Goal: Information Seeking & Learning: Learn about a topic

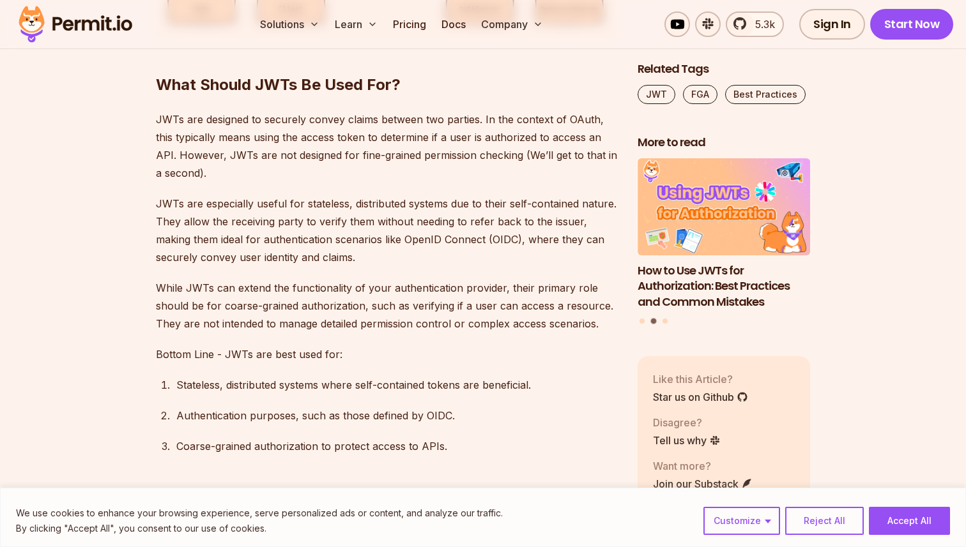
scroll to position [2401, 0]
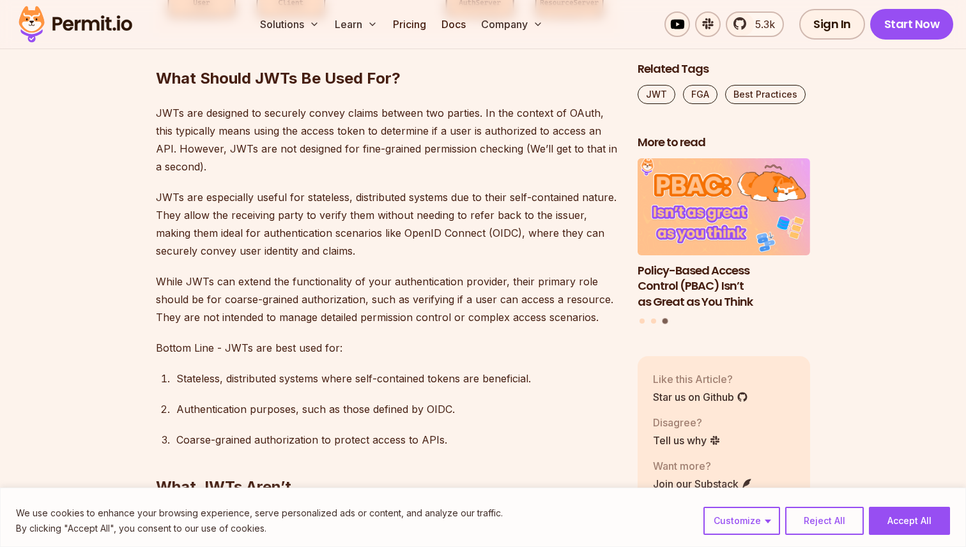
click at [318, 155] on p "JWTs are designed to securely convey claims between two parties. In the context…" at bounding box center [386, 140] width 461 height 72
drag, startPoint x: 328, startPoint y: 153, endPoint x: 455, endPoint y: 144, distance: 128.0
click at [455, 144] on p "JWTs are designed to securely convey claims between two parties. In the context…" at bounding box center [386, 140] width 461 height 72
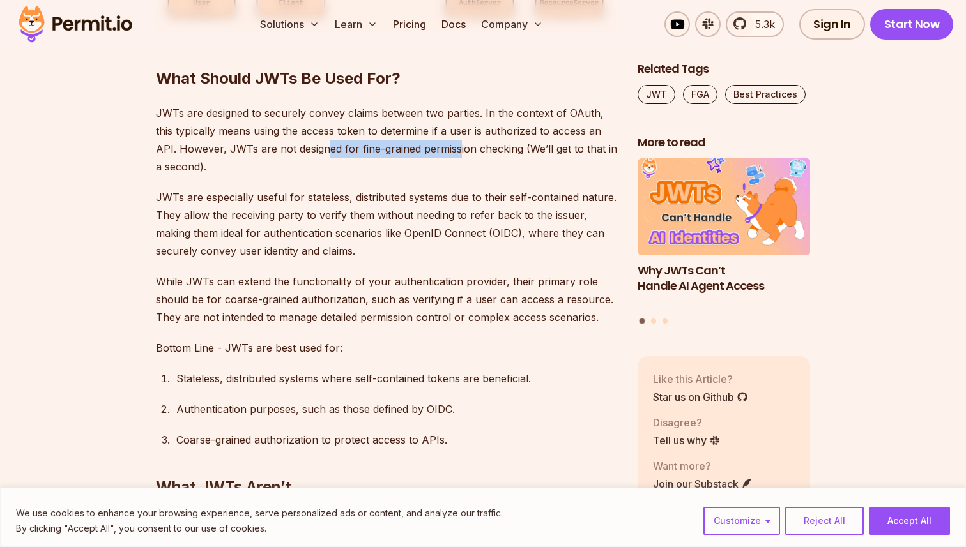
click at [455, 144] on p "JWTs are designed to securely convey claims between two parties. In the context…" at bounding box center [386, 140] width 461 height 72
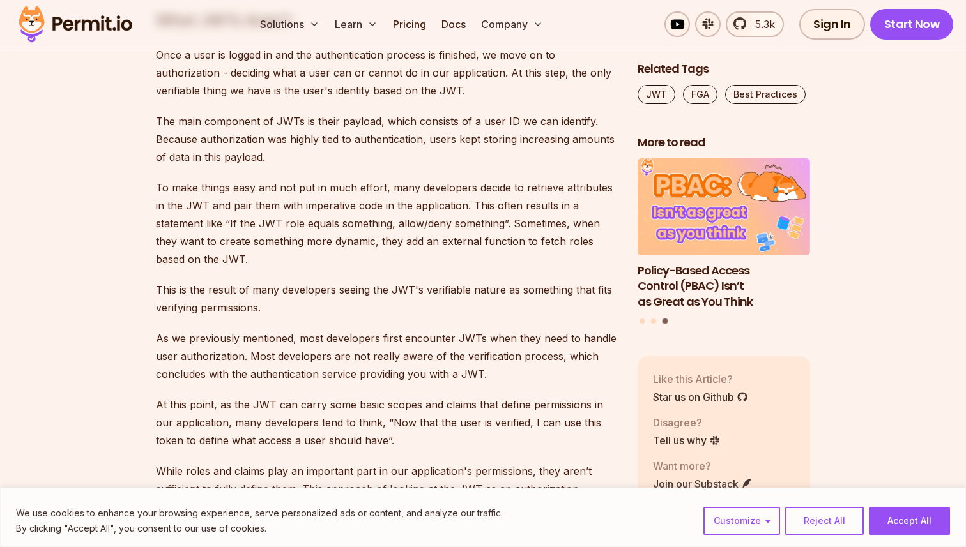
scroll to position [2871, 0]
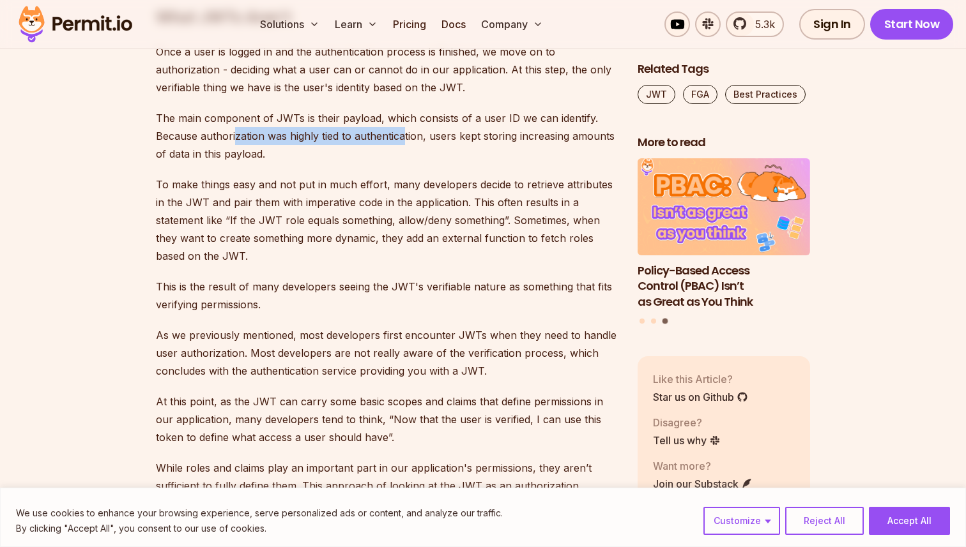
drag, startPoint x: 236, startPoint y: 133, endPoint x: 404, endPoint y: 132, distance: 168.0
click at [404, 132] on p "The main component of JWTs is their payload, which consists of a user ID we can…" at bounding box center [386, 136] width 461 height 54
drag, startPoint x: 404, startPoint y: 132, endPoint x: 482, endPoint y: 119, distance: 79.1
click at [482, 119] on p "The main component of JWTs is their payload, which consists of a user ID we can…" at bounding box center [386, 136] width 461 height 54
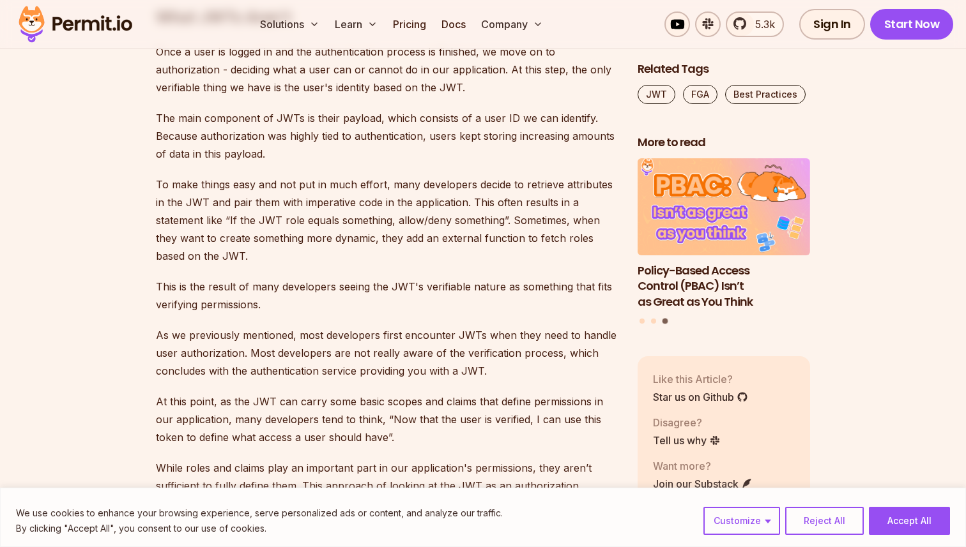
click at [499, 135] on p "The main component of JWTs is their payload, which consists of a user ID we can…" at bounding box center [386, 136] width 461 height 54
drag, startPoint x: 499, startPoint y: 135, endPoint x: 280, endPoint y: 124, distance: 219.3
click at [277, 126] on p "The main component of JWTs is their payload, which consists of a user ID we can…" at bounding box center [386, 136] width 461 height 54
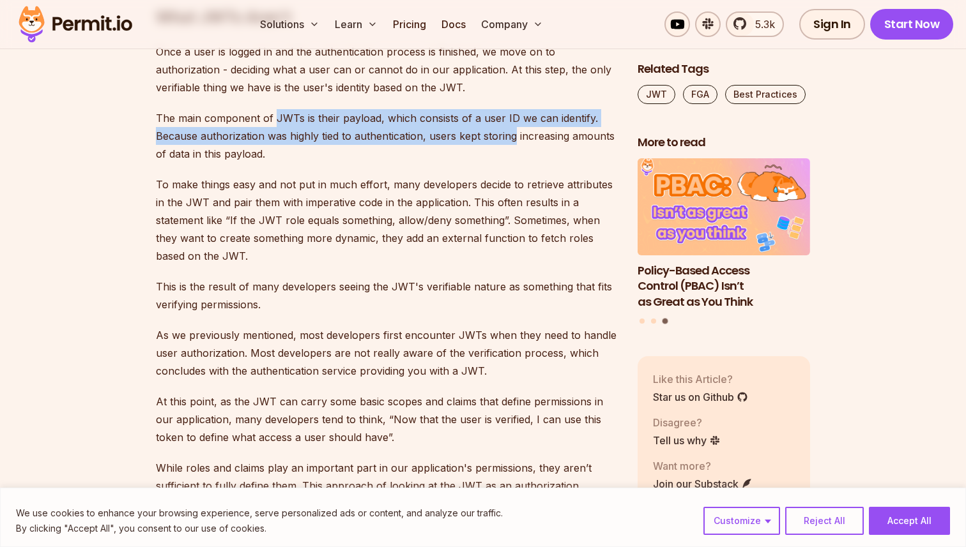
click at [280, 124] on p "The main component of JWTs is their payload, which consists of a user ID we can…" at bounding box center [386, 136] width 461 height 54
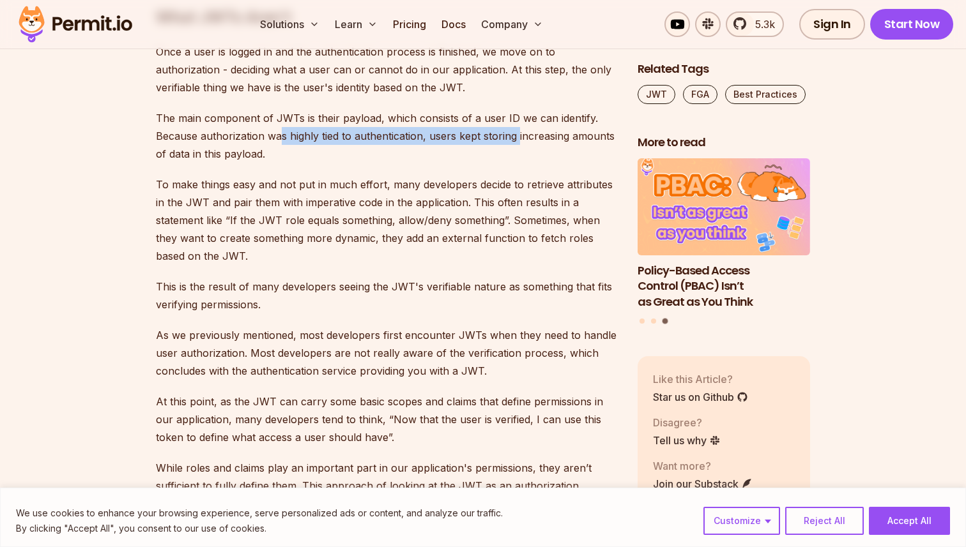
drag, startPoint x: 281, startPoint y: 135, endPoint x: 518, endPoint y: 133, distance: 237.0
click at [518, 133] on p "The main component of JWTs is their payload, which consists of a user ID we can…" at bounding box center [386, 136] width 461 height 54
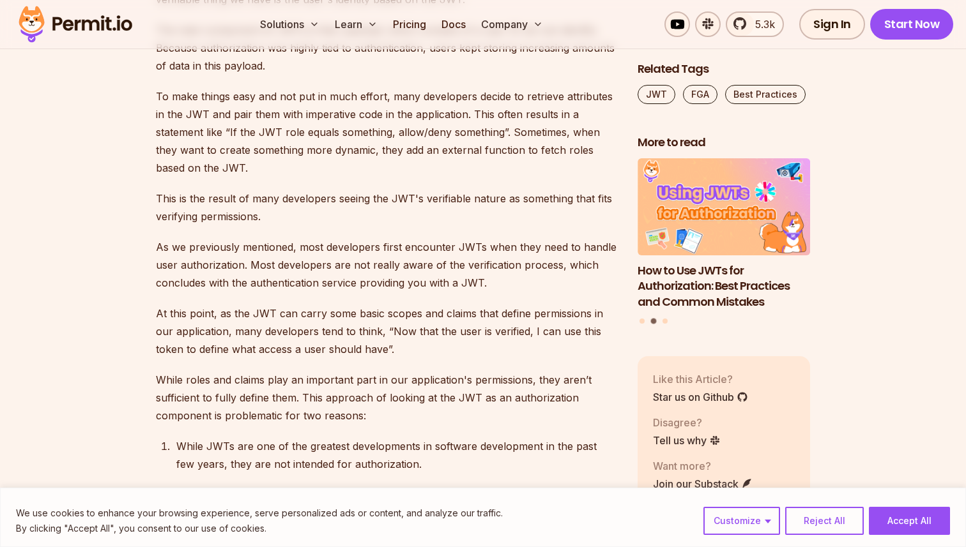
scroll to position [2964, 0]
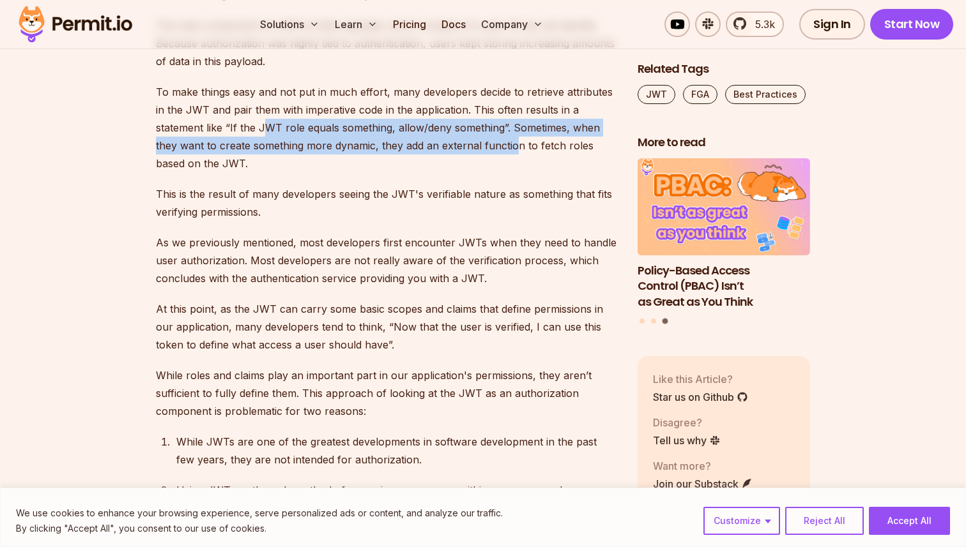
drag, startPoint x: 513, startPoint y: 137, endPoint x: 266, endPoint y: 133, distance: 247.2
click at [265, 133] on p "To make things easy and not put in much effort, many developers decide to retri…" at bounding box center [386, 127] width 461 height 89
click at [266, 133] on p "To make things easy and not put in much effort, many developers decide to retri…" at bounding box center [386, 127] width 461 height 89
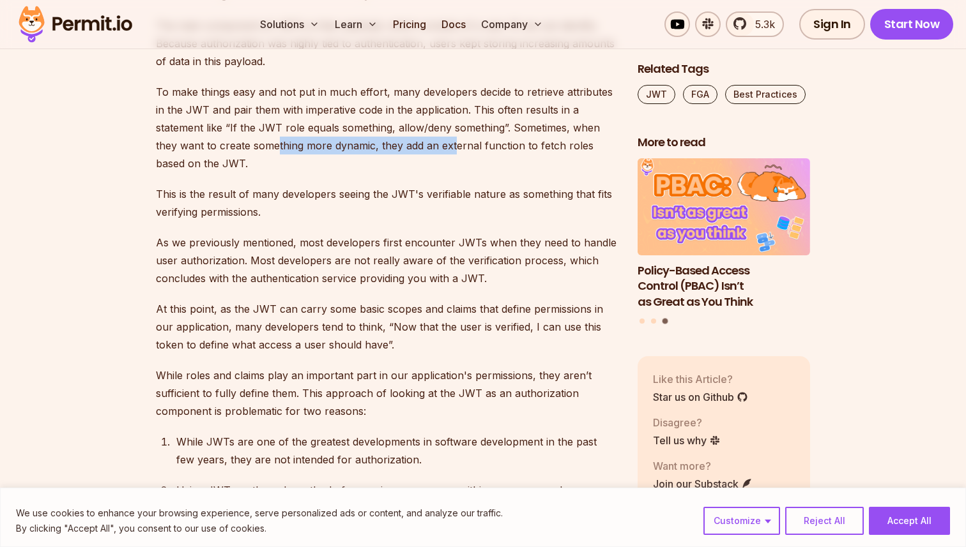
drag, startPoint x: 278, startPoint y: 145, endPoint x: 457, endPoint y: 144, distance: 178.8
click at [457, 143] on p "To make things easy and not put in much effort, many developers decide to retri…" at bounding box center [386, 127] width 461 height 89
click at [475, 161] on p "To make things easy and not put in much effort, many developers decide to retri…" at bounding box center [386, 127] width 461 height 89
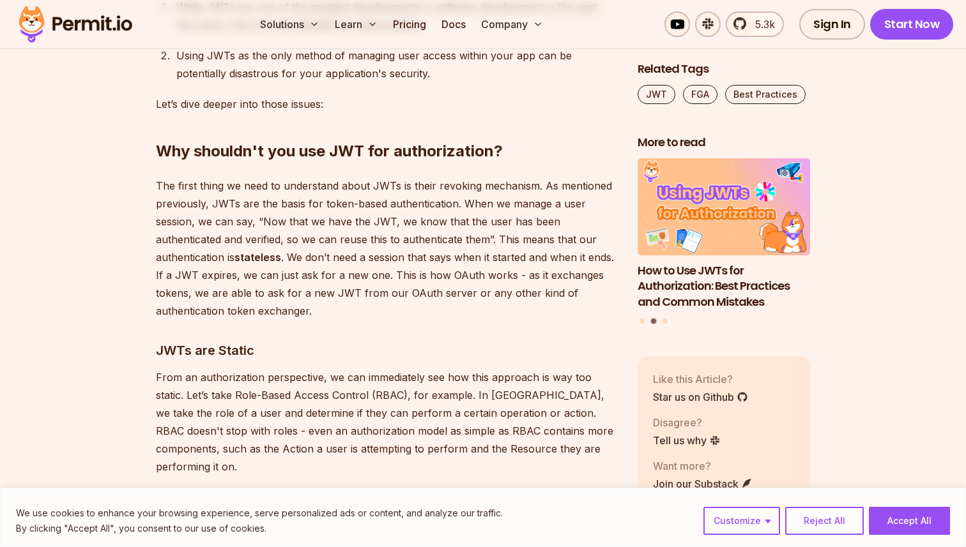
scroll to position [3406, 0]
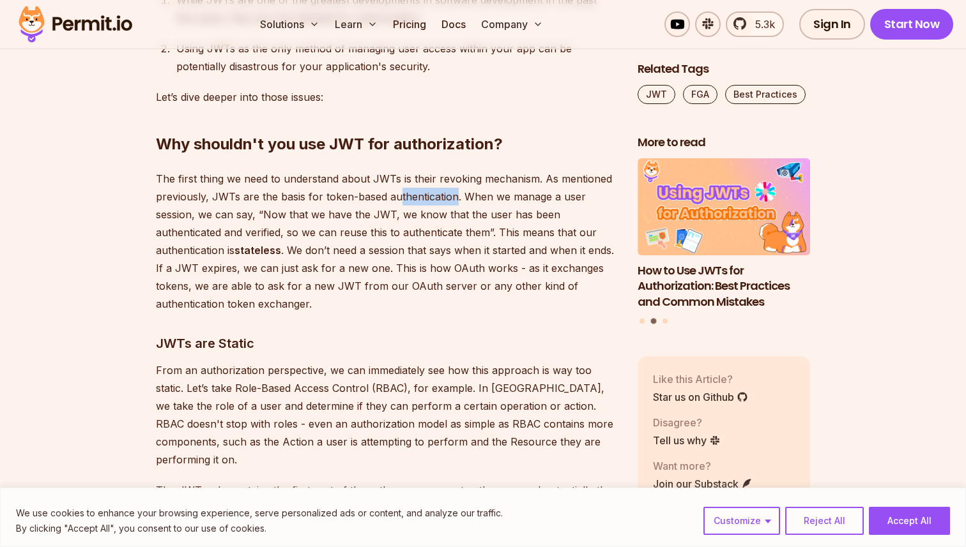
drag, startPoint x: 443, startPoint y: 202, endPoint x: 391, endPoint y: 202, distance: 51.7
click at [395, 202] on p "The first thing we need to understand about JWTs is their revoking mechanism. A…" at bounding box center [386, 241] width 461 height 143
click at [391, 202] on p "The first thing we need to understand about JWTs is their revoking mechanism. A…" at bounding box center [386, 241] width 461 height 143
drag, startPoint x: 392, startPoint y: 202, endPoint x: 512, endPoint y: 201, distance: 119.4
click at [512, 201] on p "The first thing we need to understand about JWTs is their revoking mechanism. A…" at bounding box center [386, 241] width 461 height 143
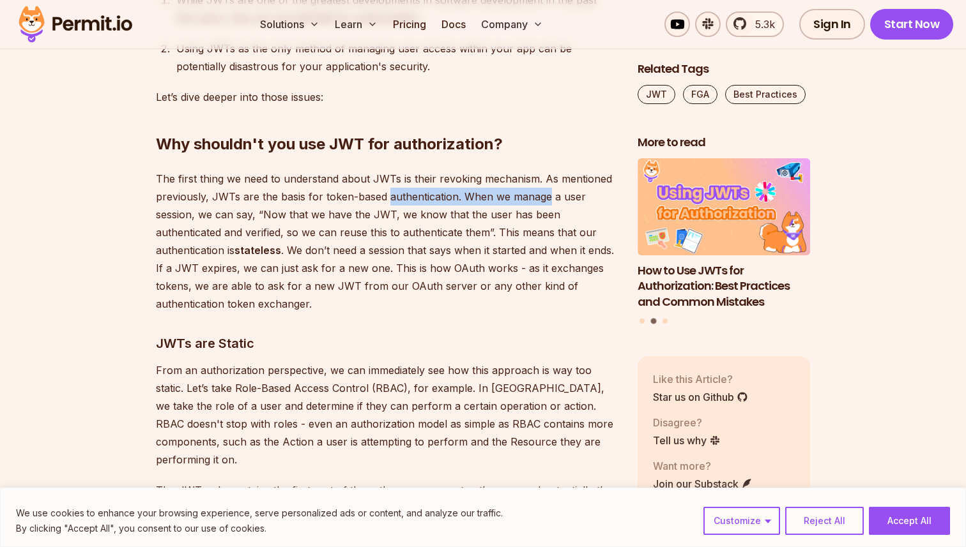
click at [512, 201] on p "The first thing we need to understand about JWTs is their revoking mechanism. A…" at bounding box center [386, 241] width 461 height 143
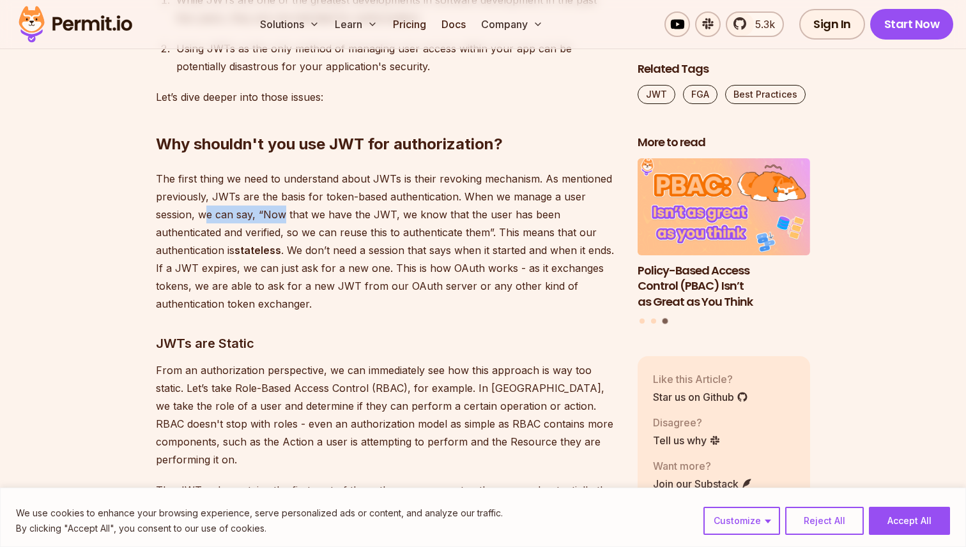
drag, startPoint x: 208, startPoint y: 218, endPoint x: 294, endPoint y: 218, distance: 86.2
click at [293, 218] on p "The first thing we need to understand about JWTs is their revoking mechanism. A…" at bounding box center [386, 241] width 461 height 143
click at [294, 218] on p "The first thing we need to understand about JWTs is their revoking mechanism. A…" at bounding box center [386, 241] width 461 height 143
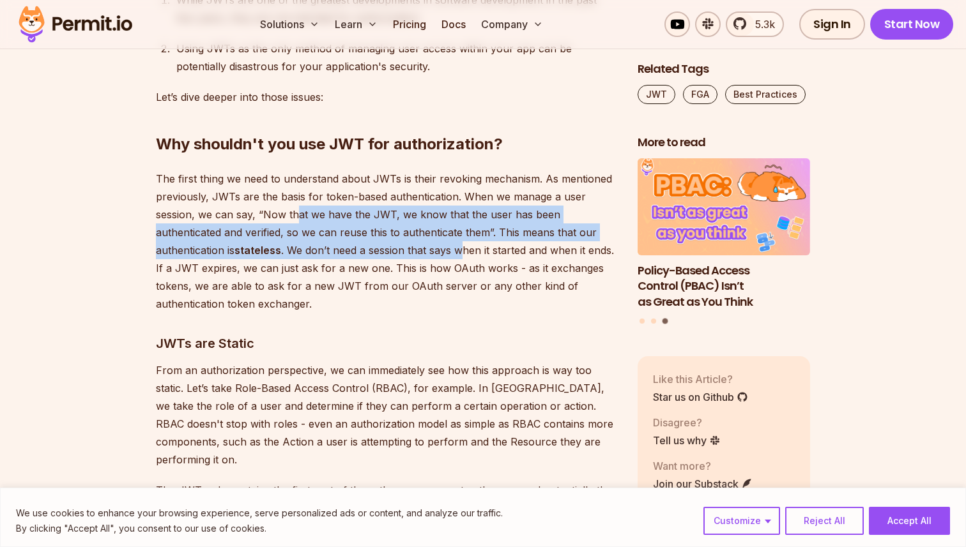
drag, startPoint x: 295, startPoint y: 218, endPoint x: 464, endPoint y: 245, distance: 171.5
click at [462, 244] on p "The first thing we need to understand about JWTs is their revoking mechanism. A…" at bounding box center [386, 241] width 461 height 143
click at [464, 245] on p "The first thing we need to understand about JWTs is their revoking mechanism. A…" at bounding box center [386, 241] width 461 height 143
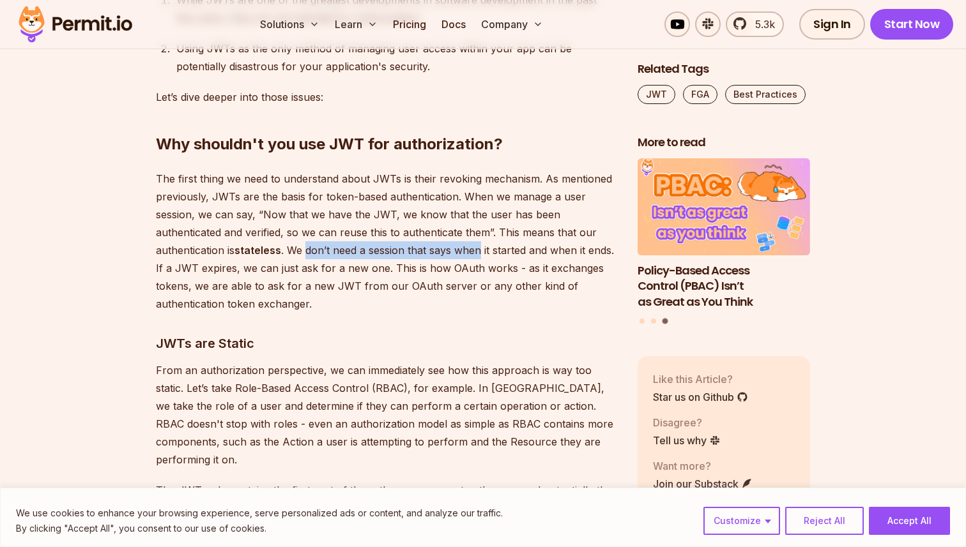
drag, startPoint x: 464, startPoint y: 245, endPoint x: 293, endPoint y: 241, distance: 171.2
click at [295, 242] on p "The first thing we need to understand about JWTs is their revoking mechanism. A…" at bounding box center [386, 241] width 461 height 143
click at [293, 241] on p "The first thing we need to understand about JWTs is their revoking mechanism. A…" at bounding box center [386, 241] width 461 height 143
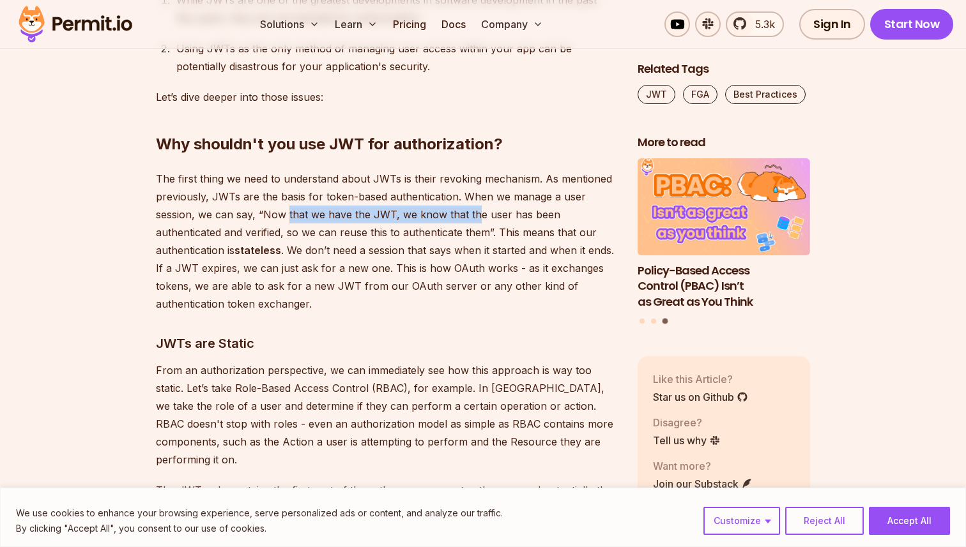
drag, startPoint x: 287, startPoint y: 213, endPoint x: 482, endPoint y: 218, distance: 194.2
click at [478, 218] on p "The first thing we need to understand about JWTs is their revoking mechanism. A…" at bounding box center [386, 241] width 461 height 143
click at [482, 218] on p "The first thing we need to understand about JWTs is their revoking mechanism. A…" at bounding box center [386, 241] width 461 height 143
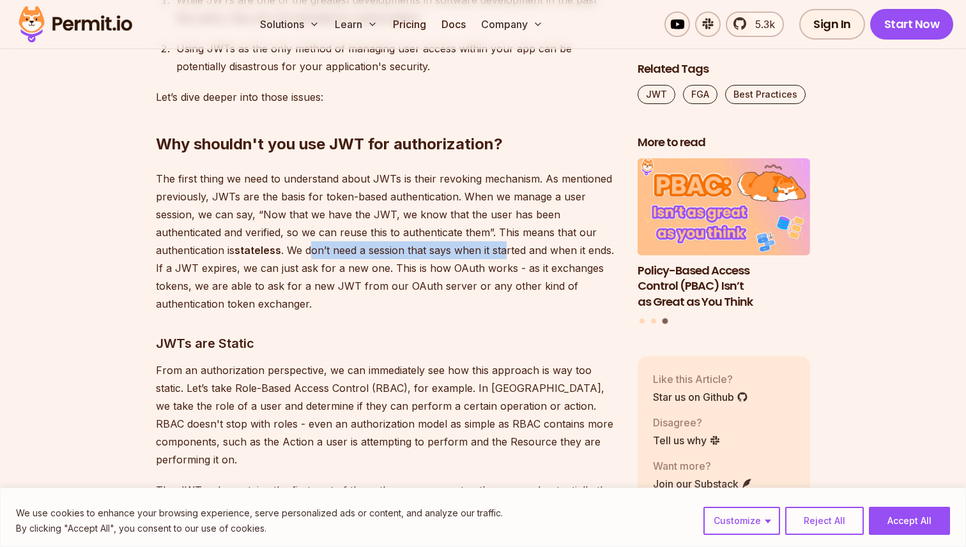
drag, startPoint x: 507, startPoint y: 241, endPoint x: 305, endPoint y: 241, distance: 202.5
click at [305, 241] on p "The first thing we need to understand about JWTs is their revoking mechanism. A…" at bounding box center [386, 241] width 461 height 143
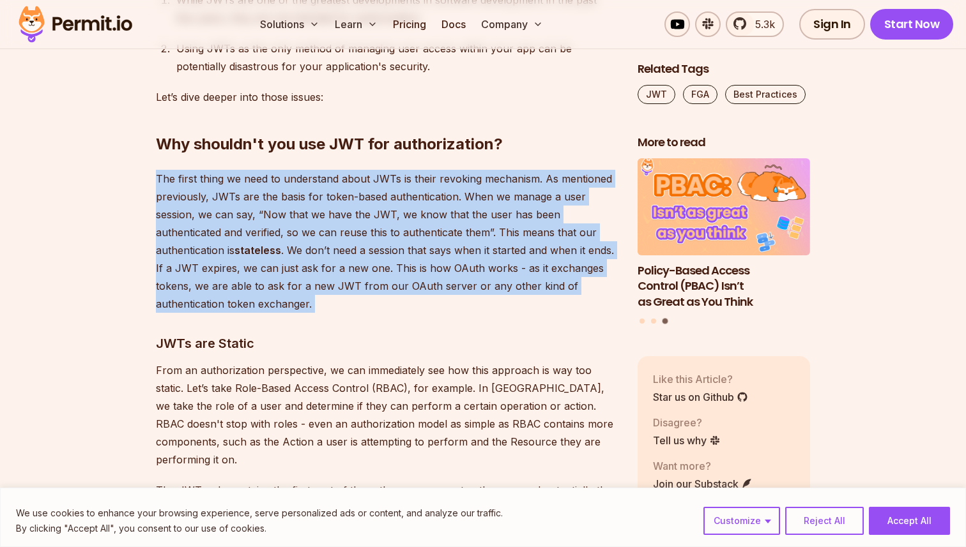
click at [305, 241] on p "The first thing we need to understand about JWTs is their revoking mechanism. A…" at bounding box center [386, 241] width 461 height 143
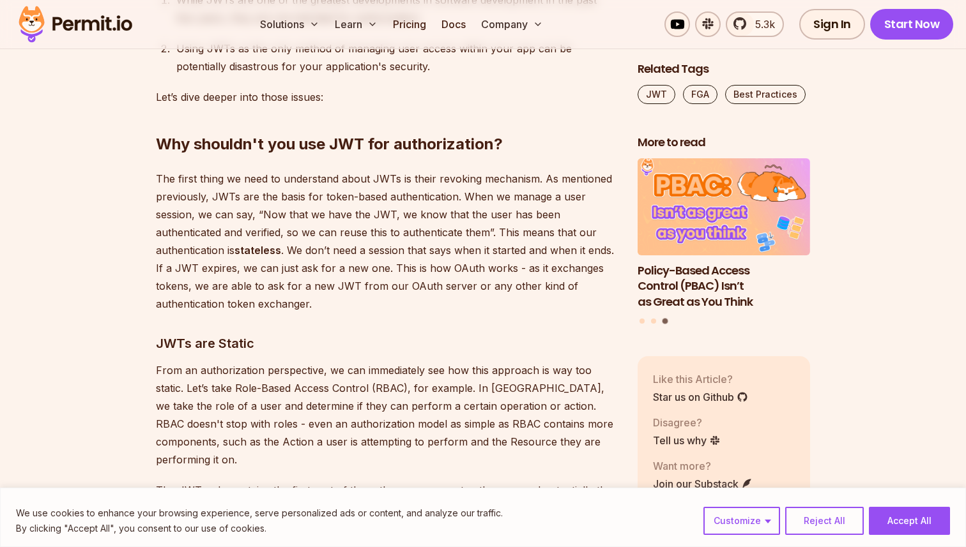
click at [456, 210] on p "The first thing we need to understand about JWTs is their revoking mechanism. A…" at bounding box center [386, 241] width 461 height 143
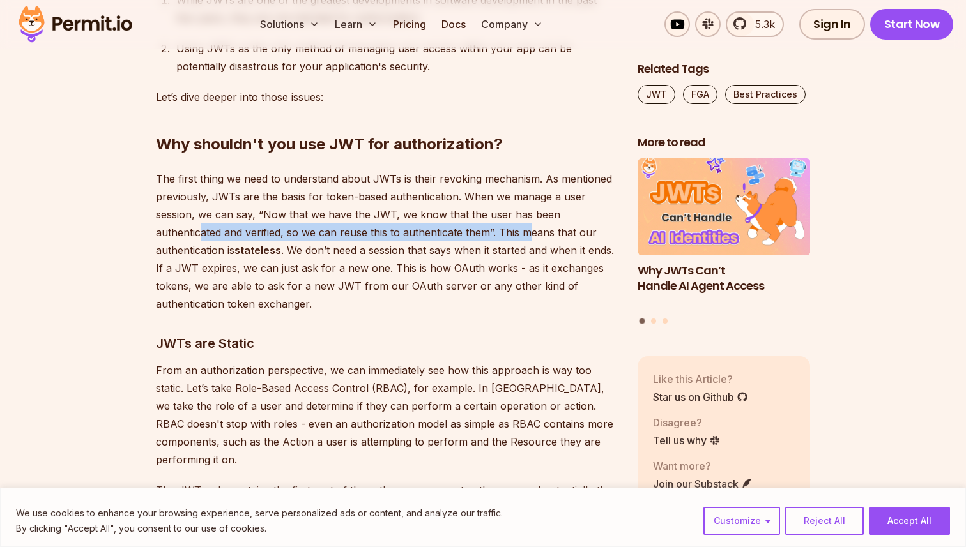
drag, startPoint x: 333, startPoint y: 227, endPoint x: 538, endPoint y: 229, distance: 205.0
click at [538, 229] on p "The first thing we need to understand about JWTs is their revoking mechanism. A…" at bounding box center [386, 241] width 461 height 143
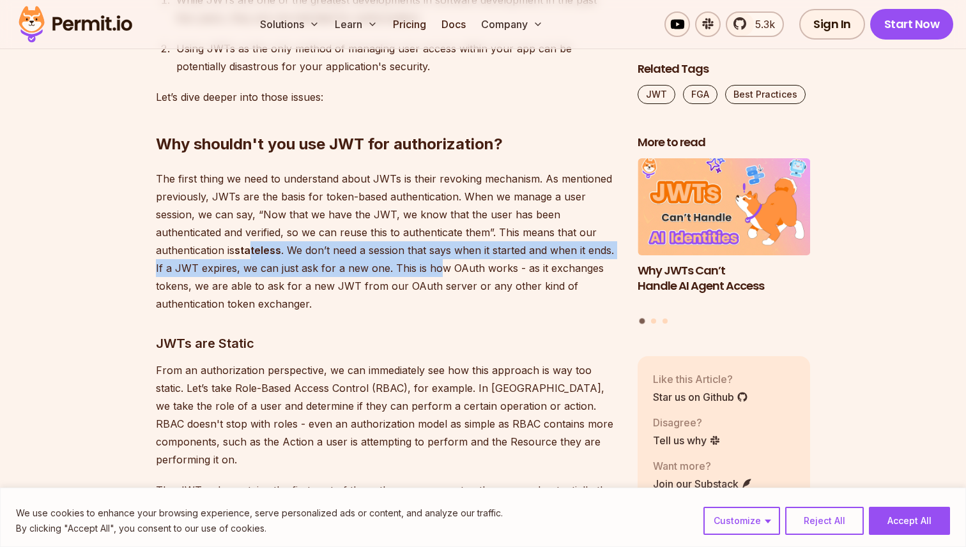
drag, startPoint x: 251, startPoint y: 255, endPoint x: 452, endPoint y: 267, distance: 201.5
click at [452, 267] on p "The first thing we need to understand about JWTs is their revoking mechanism. A…" at bounding box center [386, 241] width 461 height 143
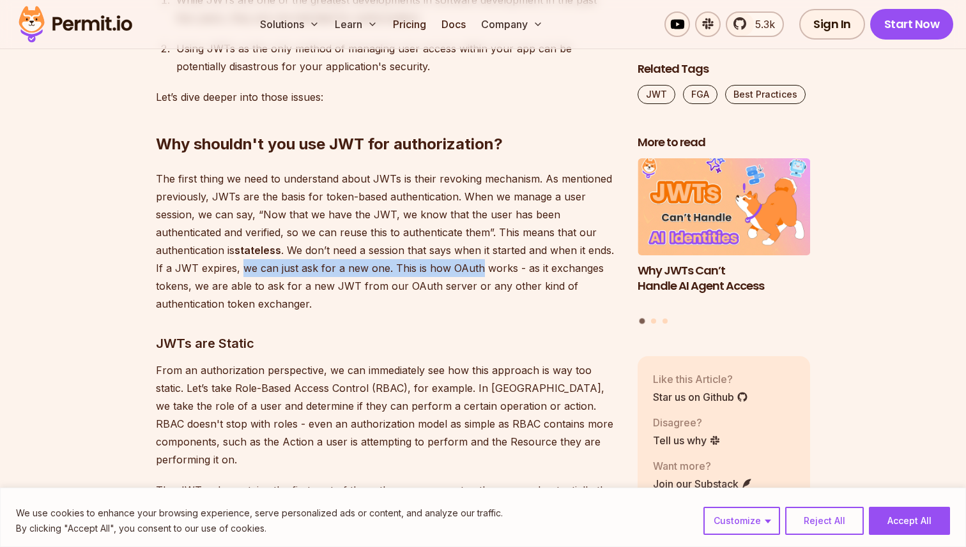
drag, startPoint x: 452, startPoint y: 267, endPoint x: 240, endPoint y: 275, distance: 212.2
click at [240, 275] on p "The first thing we need to understand about JWTs is their revoking mechanism. A…" at bounding box center [386, 241] width 461 height 143
drag, startPoint x: 241, startPoint y: 275, endPoint x: 410, endPoint y: 275, distance: 168.6
click at [410, 275] on p "The first thing we need to understand about JWTs is their revoking mechanism. A…" at bounding box center [386, 241] width 461 height 143
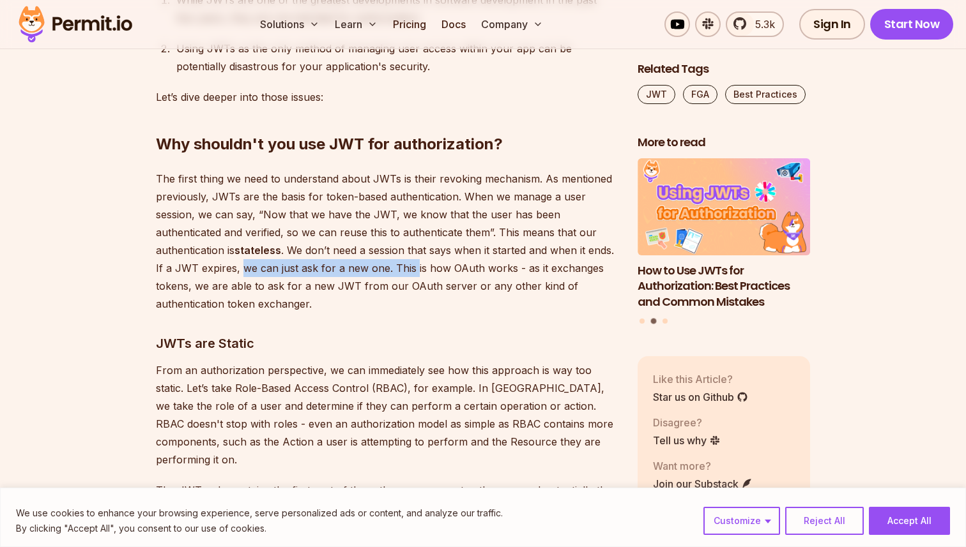
click at [410, 275] on p "The first thing we need to understand about JWTs is their revoking mechanism. A…" at bounding box center [386, 241] width 461 height 143
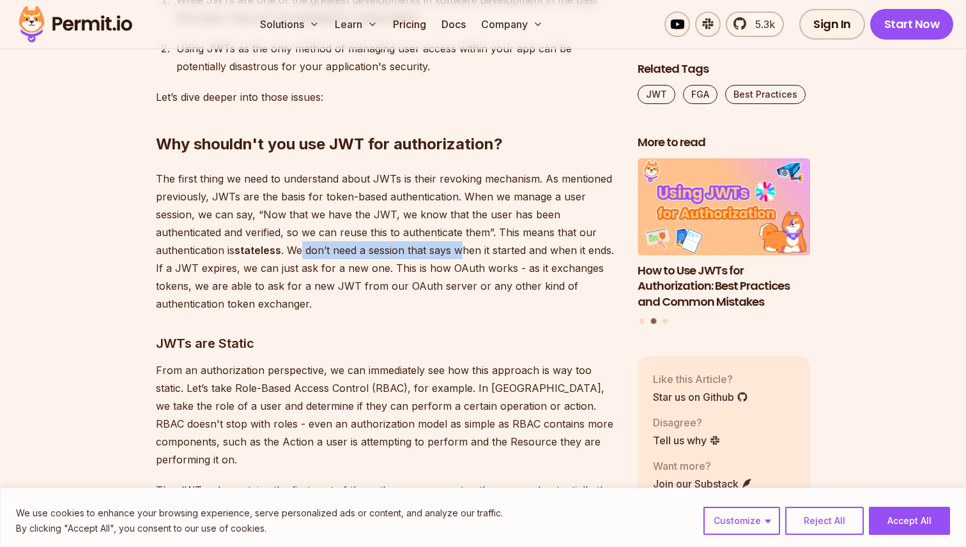
drag, startPoint x: 304, startPoint y: 248, endPoint x: 466, endPoint y: 258, distance: 162.5
click at [466, 258] on p "The first thing we need to understand about JWTs is their revoking mechanism. A…" at bounding box center [386, 241] width 461 height 143
drag, startPoint x: 361, startPoint y: 268, endPoint x: 468, endPoint y: 268, distance: 106.0
click at [466, 268] on p "The first thing we need to understand about JWTs is their revoking mechanism. A…" at bounding box center [386, 241] width 461 height 143
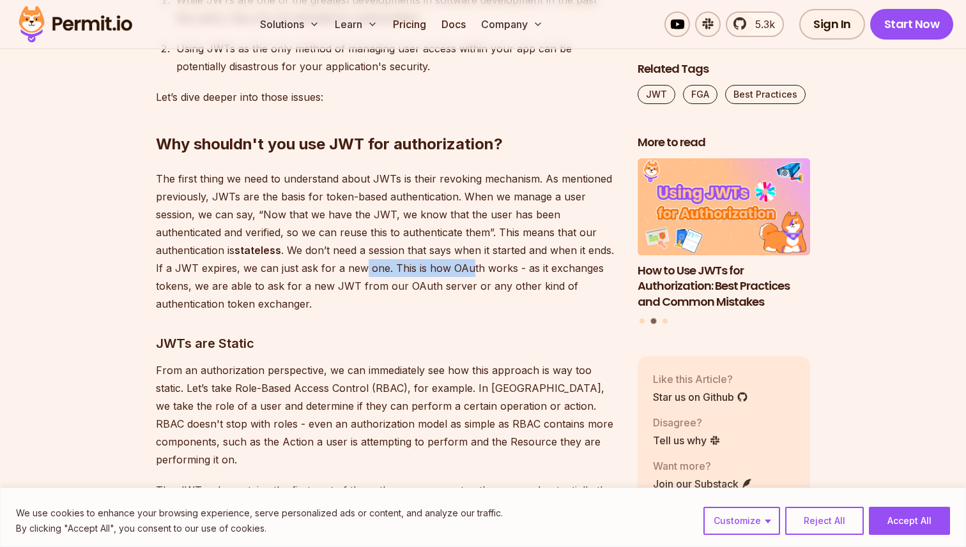
click at [468, 268] on p "The first thing we need to understand about JWTs is their revoking mechanism. A…" at bounding box center [386, 241] width 461 height 143
drag, startPoint x: 468, startPoint y: 268, endPoint x: 328, endPoint y: 268, distance: 139.2
click at [328, 268] on p "The first thing we need to understand about JWTs is their revoking mechanism. A…" at bounding box center [386, 241] width 461 height 143
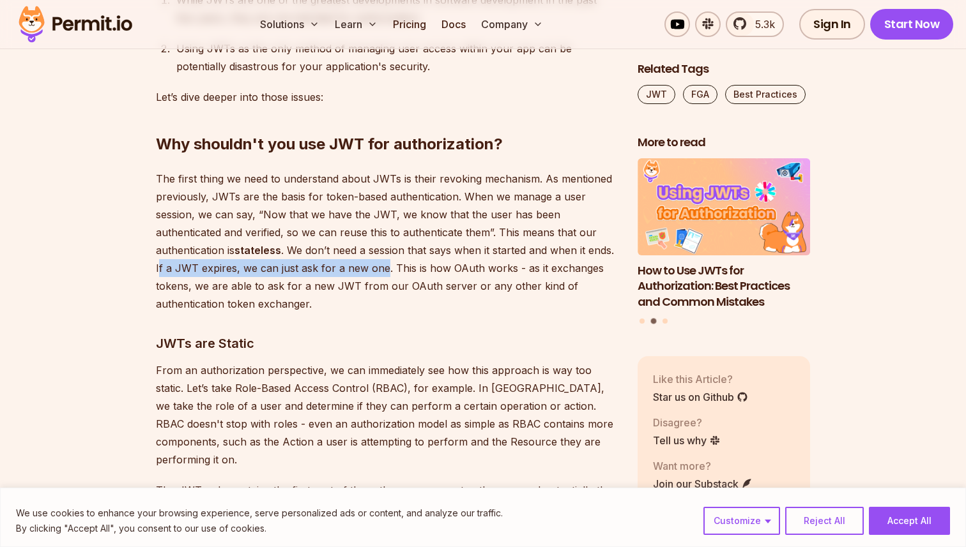
drag, startPoint x: 158, startPoint y: 271, endPoint x: 393, endPoint y: 276, distance: 234.4
click at [388, 276] on p "The first thing we need to understand about JWTs is their revoking mechanism. A…" at bounding box center [386, 241] width 461 height 143
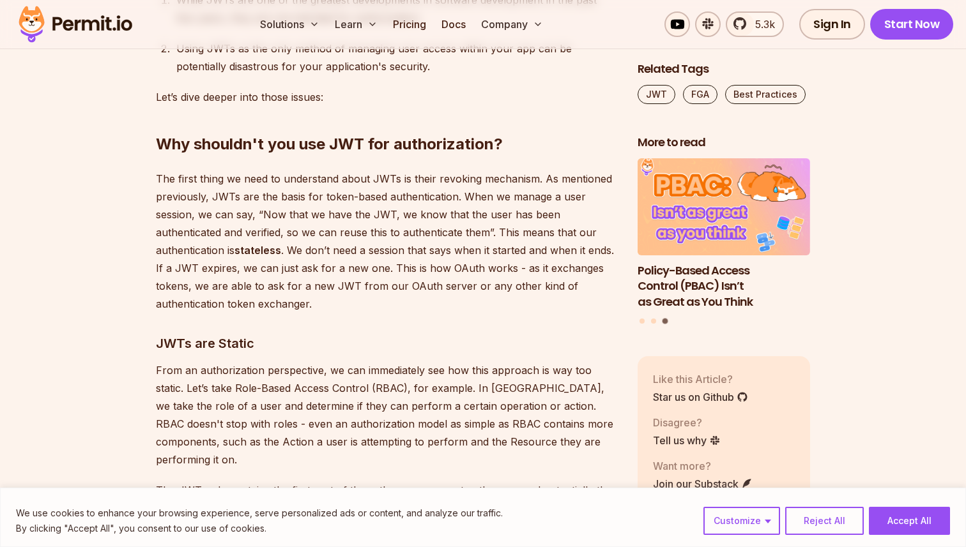
click at [393, 276] on p "The first thing we need to understand about JWTs is their revoking mechanism. A…" at bounding box center [386, 241] width 461 height 143
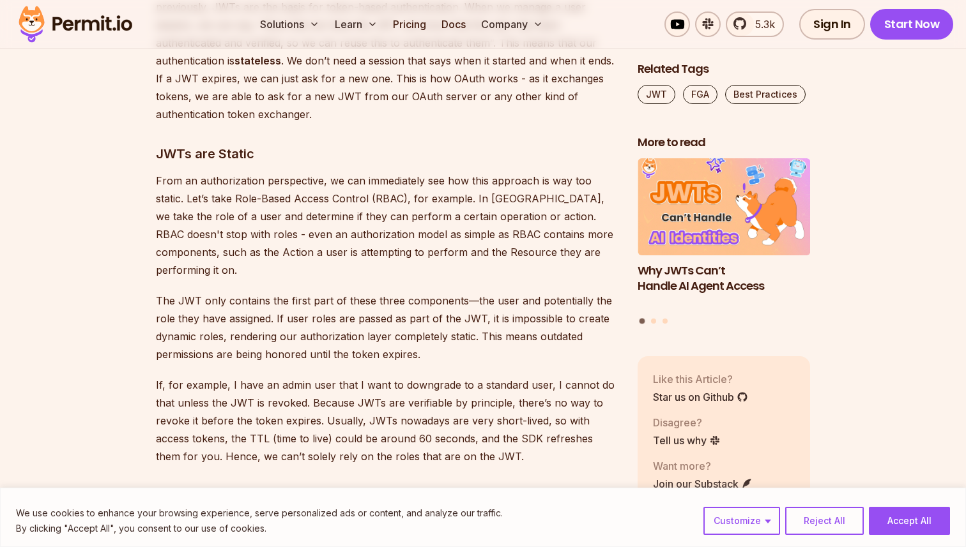
scroll to position [3597, 0]
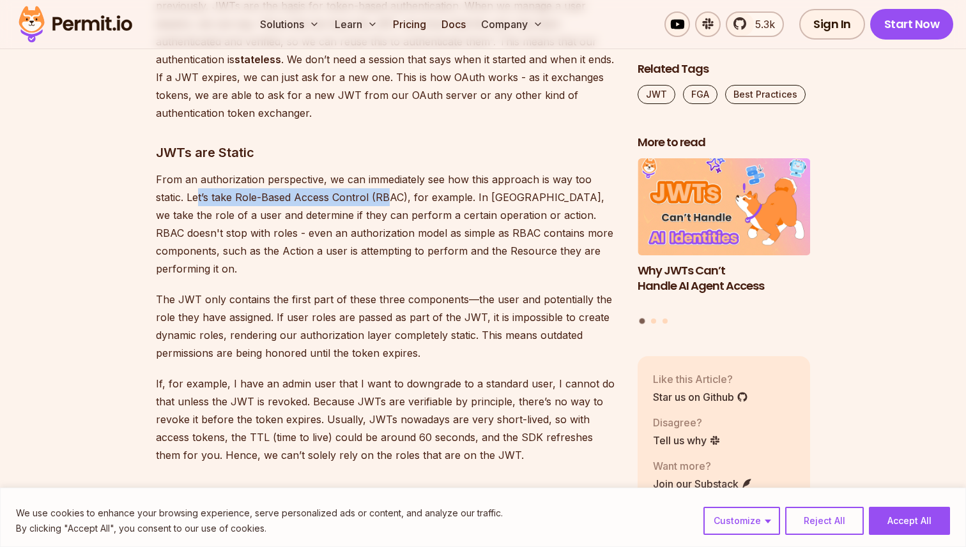
drag, startPoint x: 201, startPoint y: 204, endPoint x: 387, endPoint y: 204, distance: 186.5
click at [387, 204] on p "From an authorization perspective, we can immediately see how this approach is …" at bounding box center [386, 224] width 461 height 107
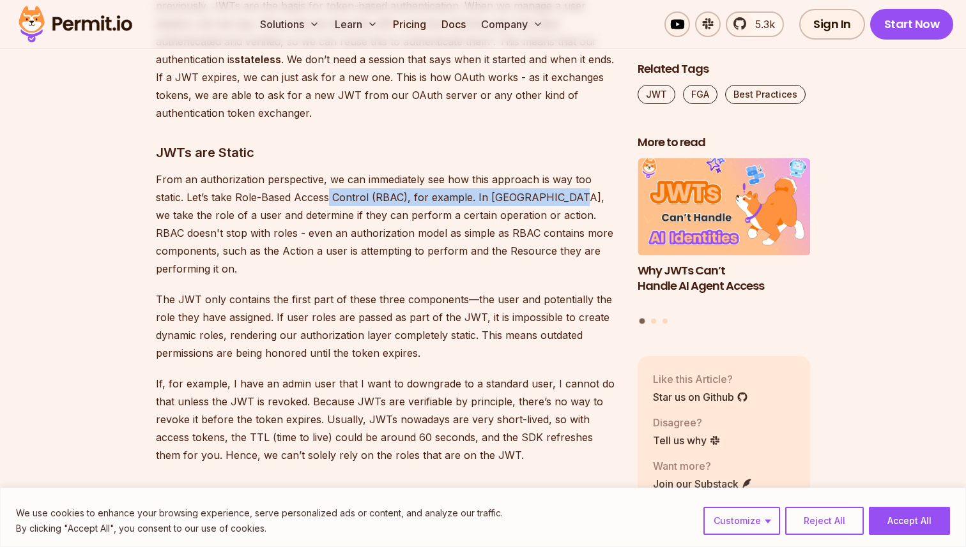
drag, startPoint x: 328, startPoint y: 195, endPoint x: 577, endPoint y: 195, distance: 249.1
click at [577, 195] on p "From an authorization perspective, we can immediately see how this approach is …" at bounding box center [386, 224] width 461 height 107
drag, startPoint x: 577, startPoint y: 195, endPoint x: 526, endPoint y: 197, distance: 51.2
click at [526, 197] on p "From an authorization perspective, we can immediately see how this approach is …" at bounding box center [386, 224] width 461 height 107
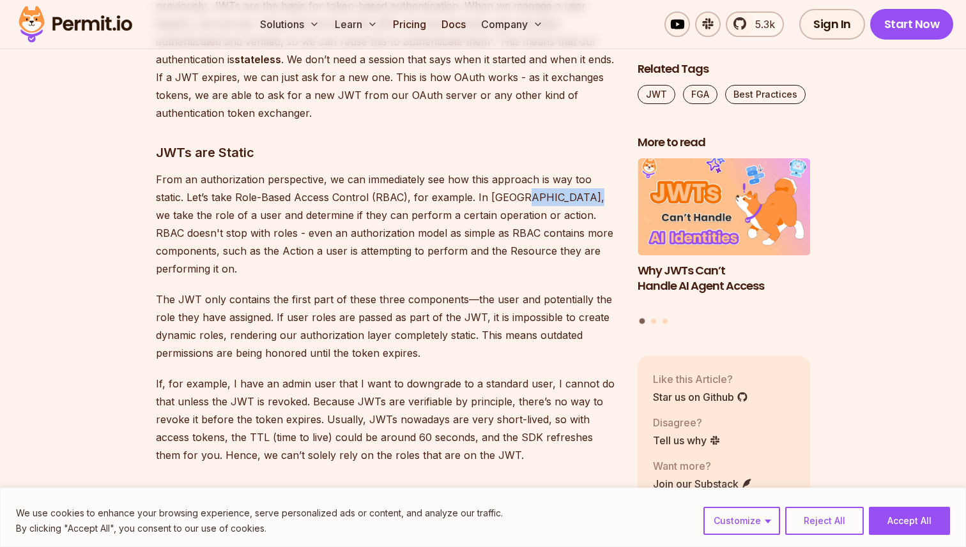
click at [526, 197] on p "From an authorization perspective, we can immediately see how this approach is …" at bounding box center [386, 224] width 461 height 107
drag, startPoint x: 363, startPoint y: 300, endPoint x: 430, endPoint y: 303, distance: 66.5
click at [430, 303] on p "The JWT only contains the first part of these three components—the user and pot…" at bounding box center [386, 327] width 461 height 72
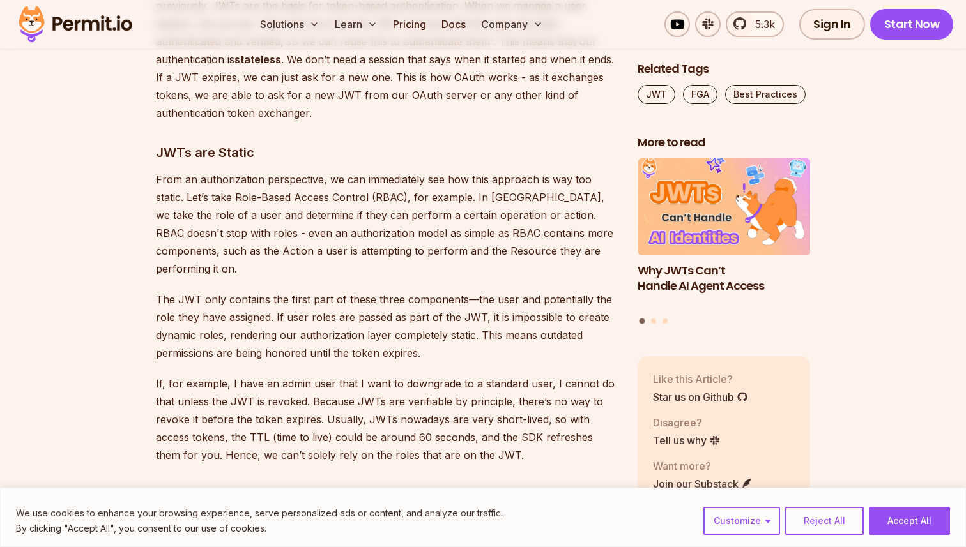
click at [552, 323] on p "The JWT only contains the first part of these three components—the user and pot…" at bounding box center [386, 327] width 461 height 72
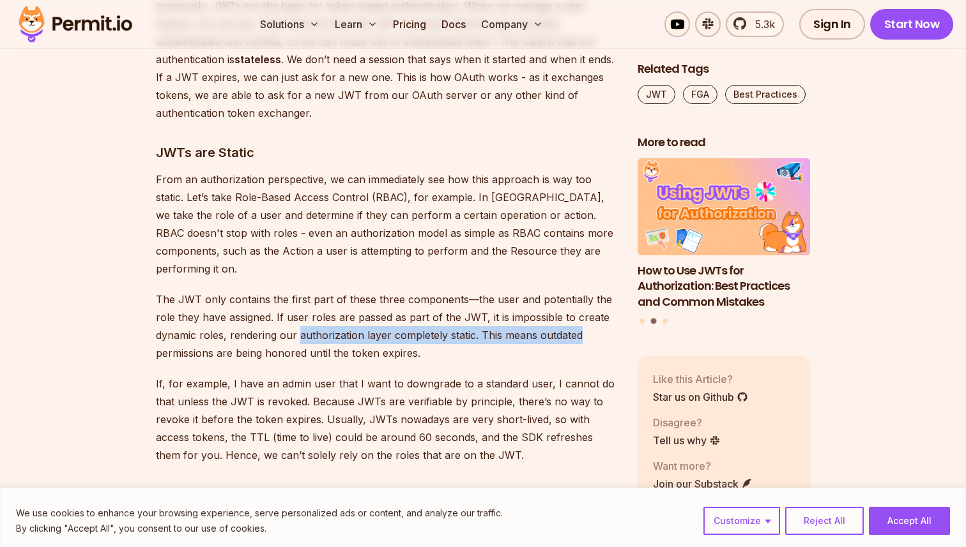
drag, startPoint x: 552, startPoint y: 323, endPoint x: 348, endPoint y: 321, distance: 203.7
click at [348, 321] on p "The JWT only contains the first part of these three components—the user and pot…" at bounding box center [386, 327] width 461 height 72
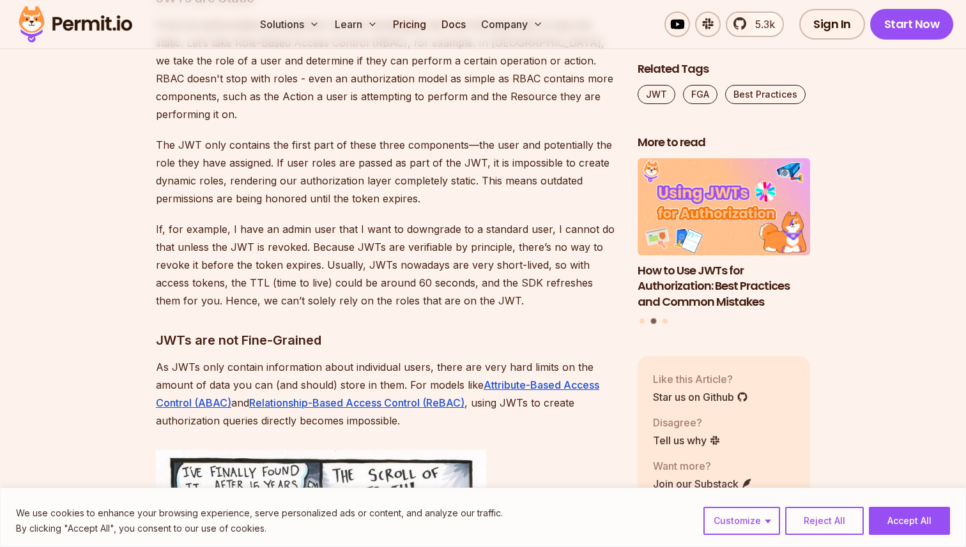
scroll to position [3766, 0]
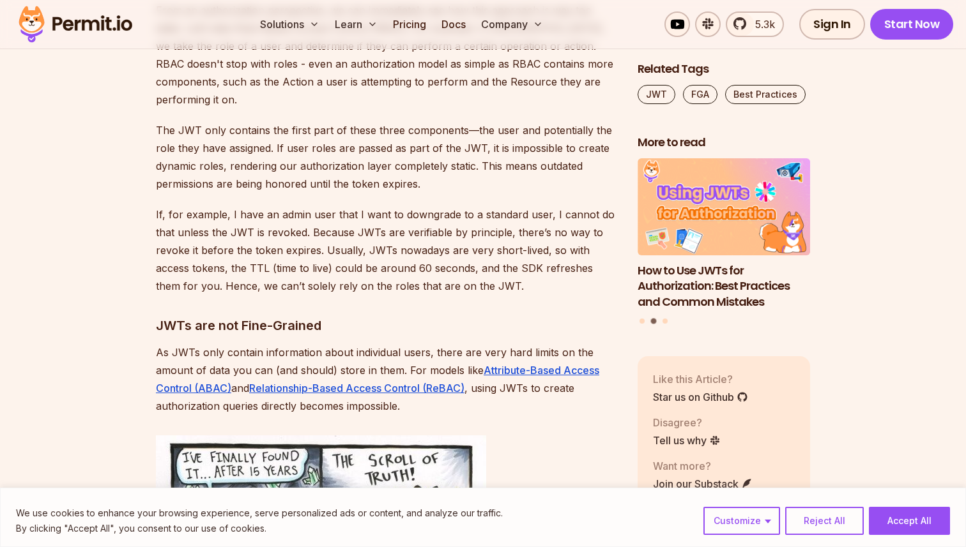
drag, startPoint x: 297, startPoint y: 178, endPoint x: 353, endPoint y: 178, distance: 55.6
drag, startPoint x: 193, startPoint y: 198, endPoint x: 360, endPoint y: 202, distance: 167.4
click at [360, 206] on p "If, for example, I have an admin user that I want to downgrade to a standard us…" at bounding box center [386, 250] width 461 height 89
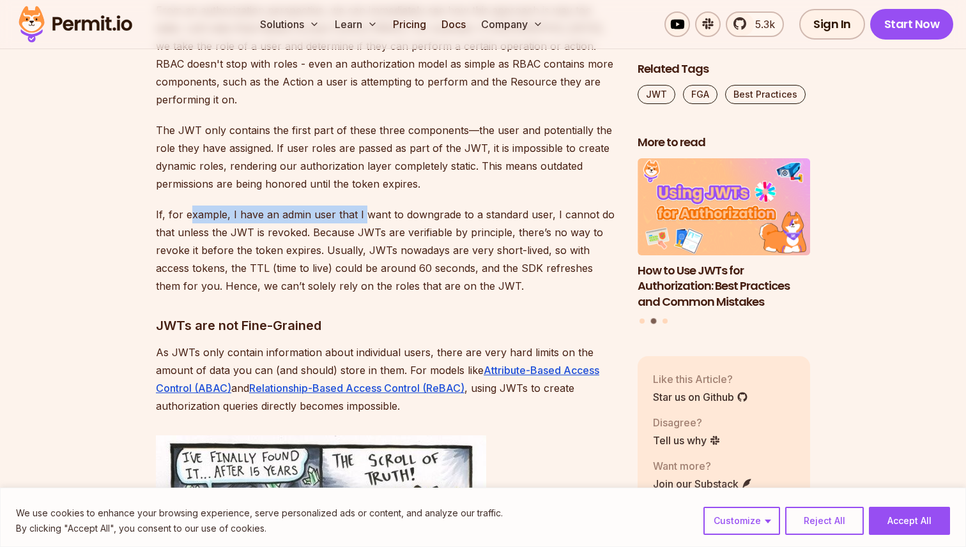
click at [360, 206] on p "If, for example, I have an admin user that I want to downgrade to a standard us…" at bounding box center [386, 250] width 461 height 89
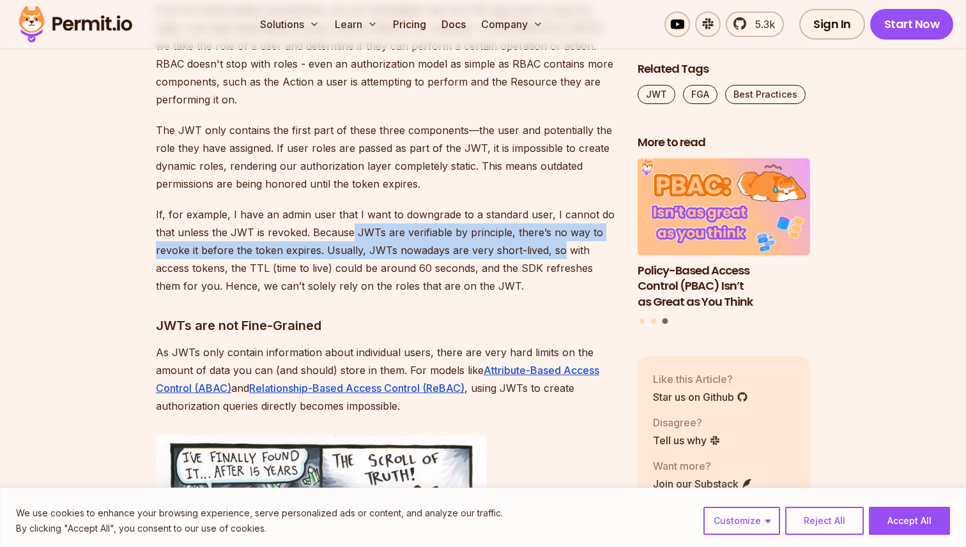
drag, startPoint x: 354, startPoint y: 210, endPoint x: 559, endPoint y: 229, distance: 205.2
click at [559, 229] on p "If, for example, I have an admin user that I want to downgrade to a standard us…" at bounding box center [386, 250] width 461 height 89
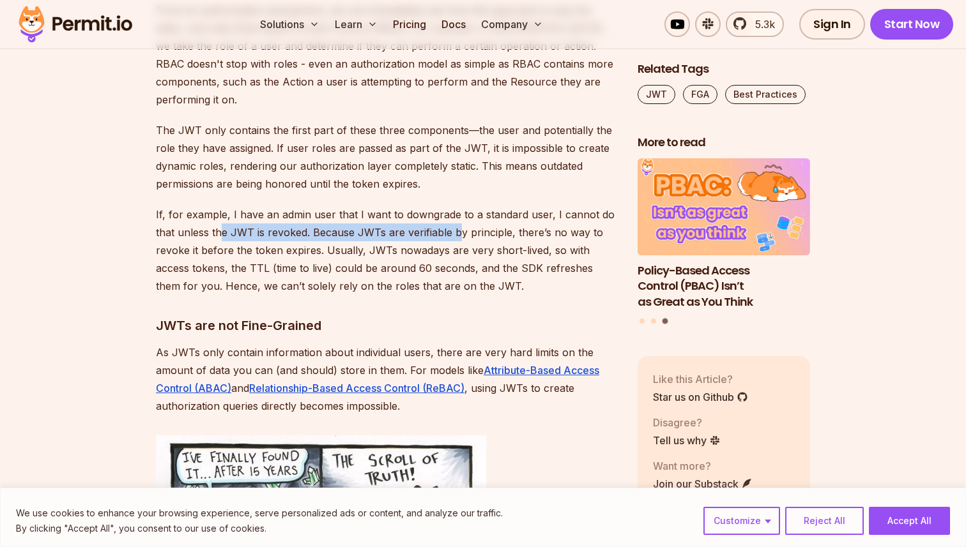
drag, startPoint x: 219, startPoint y: 210, endPoint x: 478, endPoint y: 210, distance: 259.3
click at [478, 210] on p "If, for example, I have an admin user that I want to downgrade to a standard us…" at bounding box center [386, 250] width 461 height 89
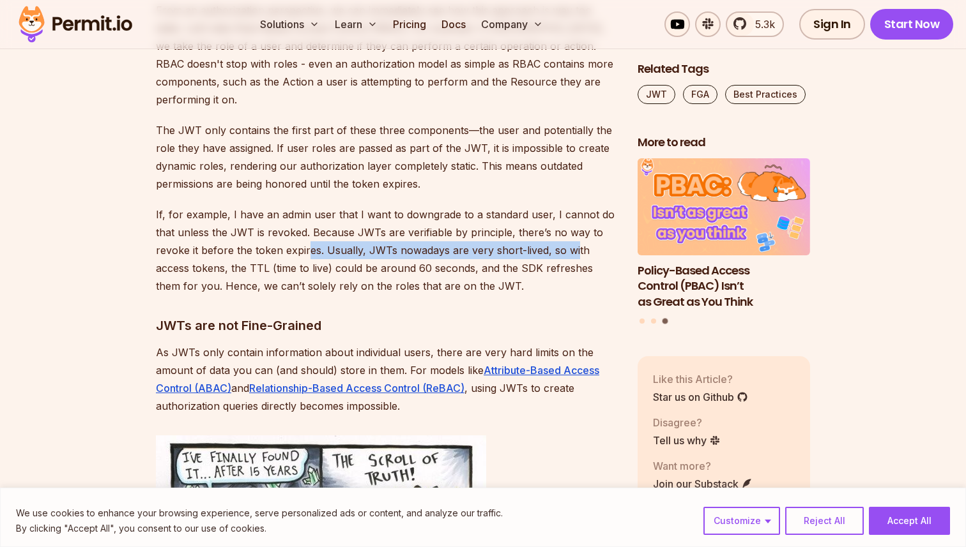
drag, startPoint x: 570, startPoint y: 240, endPoint x: 305, endPoint y: 239, distance: 265.1
click at [307, 239] on p "If, for example, I have an admin user that I want to downgrade to a standard us…" at bounding box center [386, 250] width 461 height 89
click at [305, 239] on p "If, for example, I have an admin user that I want to downgrade to a standard us…" at bounding box center [386, 250] width 461 height 89
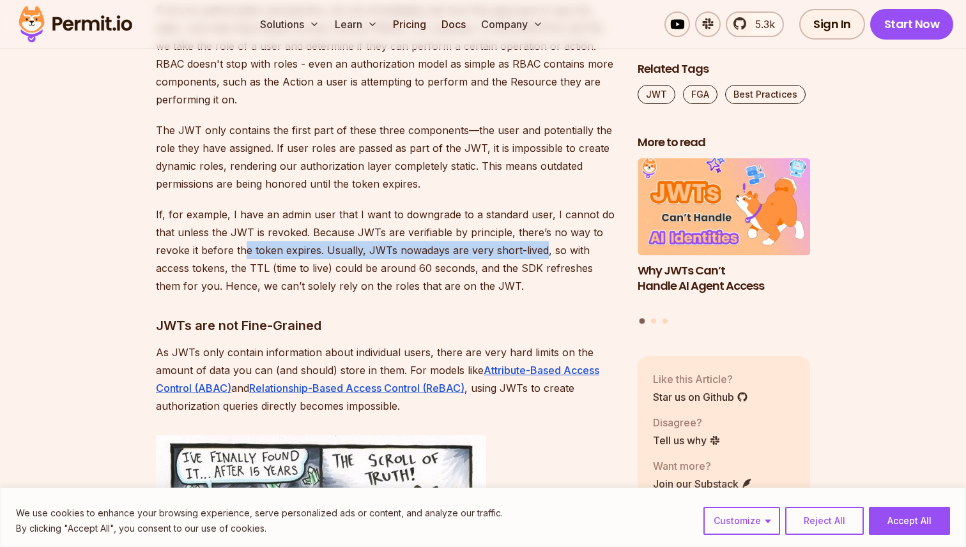
drag, startPoint x: 304, startPoint y: 241, endPoint x: 542, endPoint y: 241, distance: 238.2
click at [542, 241] on p "If, for example, I have an admin user that I want to downgrade to a standard us…" at bounding box center [386, 250] width 461 height 89
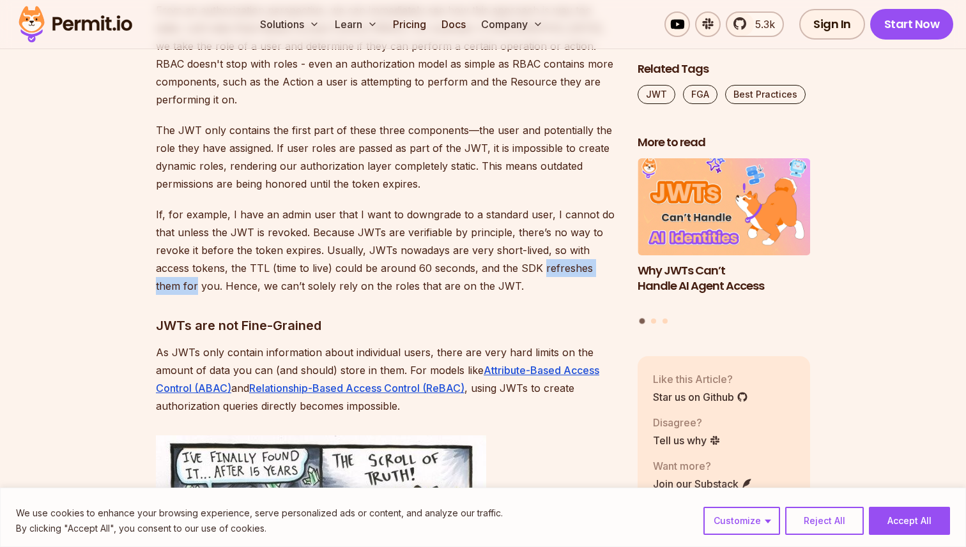
drag, startPoint x: 542, startPoint y: 241, endPoint x: 157, endPoint y: 268, distance: 386.0
click at [157, 268] on p "If, for example, I have an admin user that I want to downgrade to a standard us…" at bounding box center [386, 250] width 461 height 89
click at [200, 229] on p "If, for example, I have an admin user that I want to downgrade to a standard us…" at bounding box center [386, 250] width 461 height 89
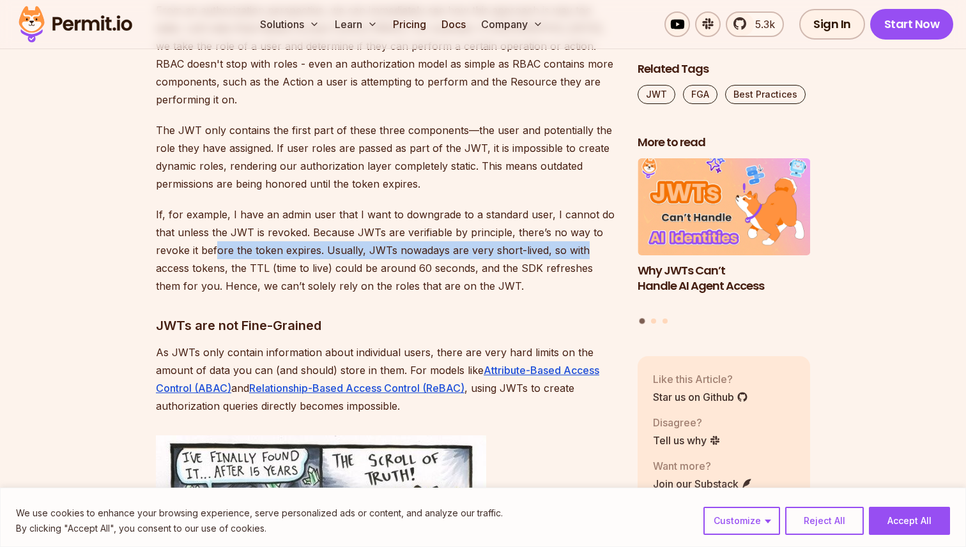
drag, startPoint x: 483, startPoint y: 226, endPoint x: 604, endPoint y: 226, distance: 120.7
click at [604, 226] on p "If, for example, I have an admin user that I want to downgrade to a standard us…" at bounding box center [386, 250] width 461 height 89
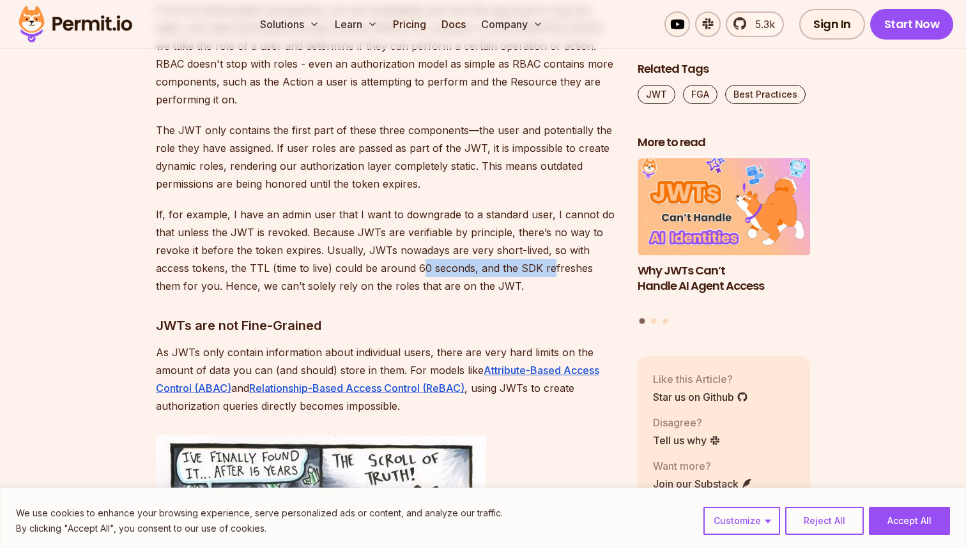
drag, startPoint x: 549, startPoint y: 250, endPoint x: 420, endPoint y: 250, distance: 129.0
click at [420, 250] on p "If, for example, I have an admin user that I want to downgrade to a standard us…" at bounding box center [386, 250] width 461 height 89
drag, startPoint x: 569, startPoint y: 248, endPoint x: 439, endPoint y: 241, distance: 130.5
click at [439, 241] on p "If, for example, I have an admin user that I want to downgrade to a standard us…" at bounding box center [386, 250] width 461 height 89
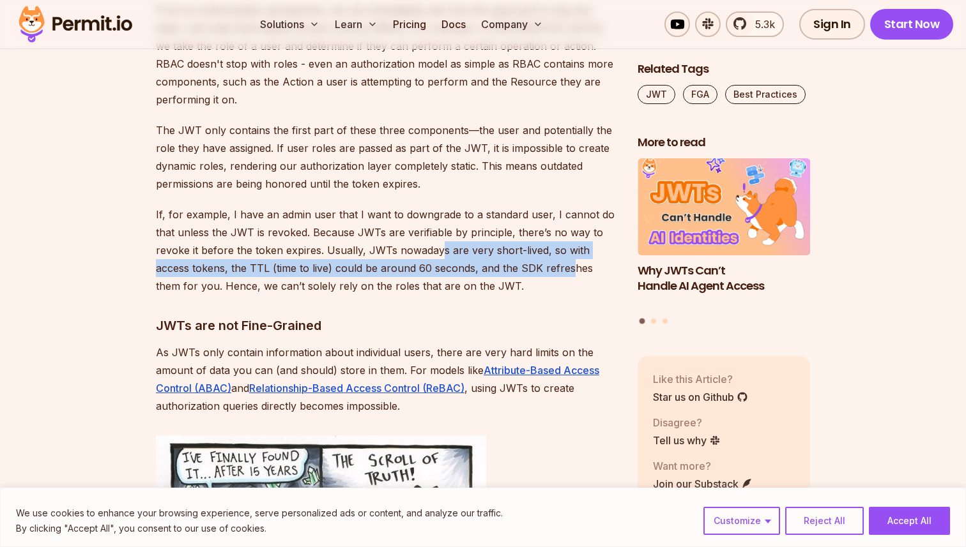
click at [439, 241] on p "If, for example, I have an admin user that I want to downgrade to a standard us…" at bounding box center [386, 250] width 461 height 89
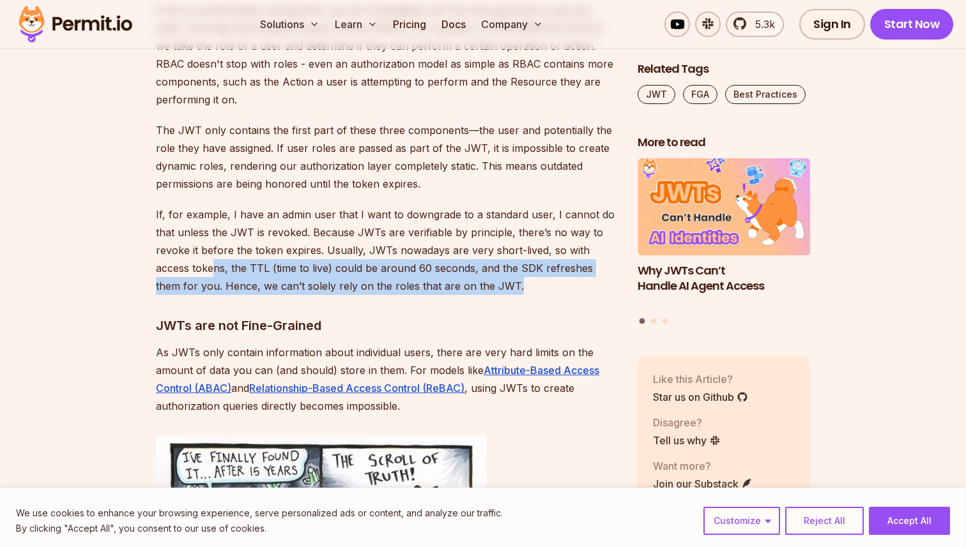
drag, startPoint x: 213, startPoint y: 254, endPoint x: 492, endPoint y: 272, distance: 279.7
click at [492, 272] on p "If, for example, I have an admin user that I want to downgrade to a standard us…" at bounding box center [386, 250] width 461 height 89
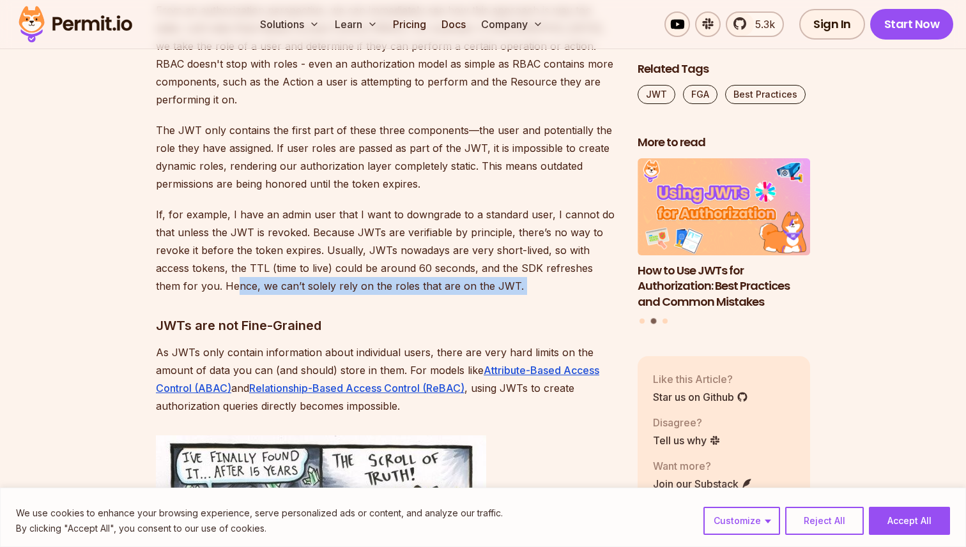
drag, startPoint x: 206, startPoint y: 268, endPoint x: 476, endPoint y: 294, distance: 271.5
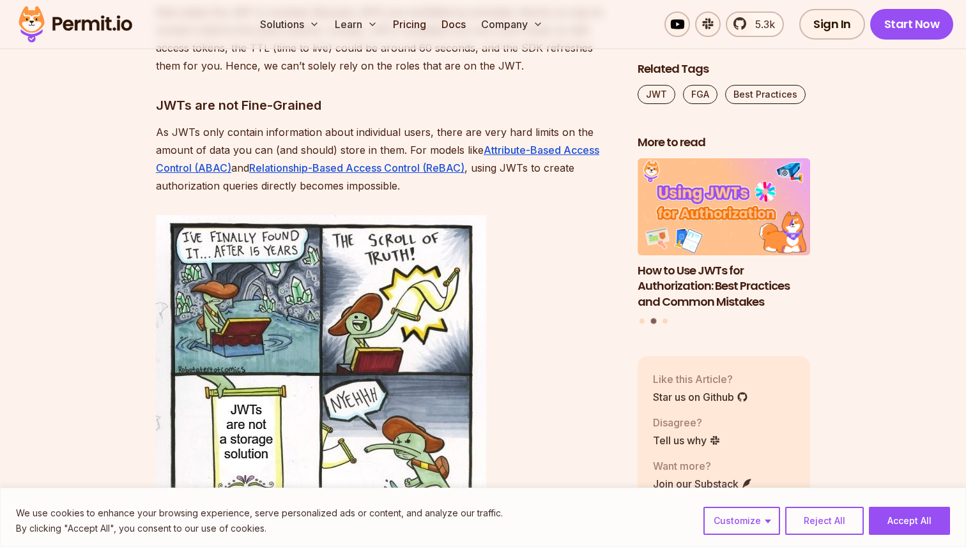
scroll to position [3990, 0]
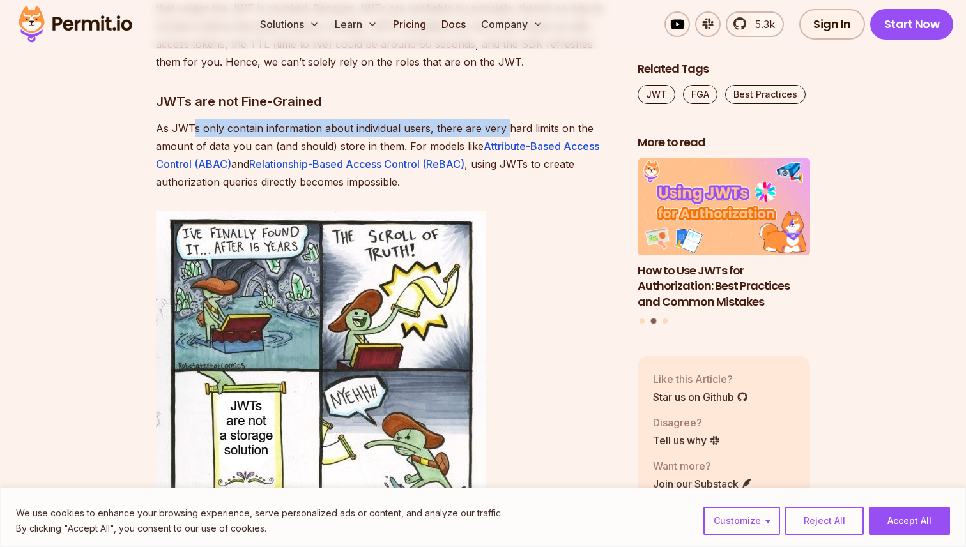
drag, startPoint x: 194, startPoint y: 109, endPoint x: 513, endPoint y: 110, distance: 320.0
click at [513, 119] on p "As JWTs only contain information about individual users, there are very hard li…" at bounding box center [386, 155] width 461 height 72
drag, startPoint x: 388, startPoint y: 111, endPoint x: 349, endPoint y: 111, distance: 39.0
click at [349, 119] on p "As JWTs only contain information about individual users, there are very hard li…" at bounding box center [386, 155] width 461 height 72
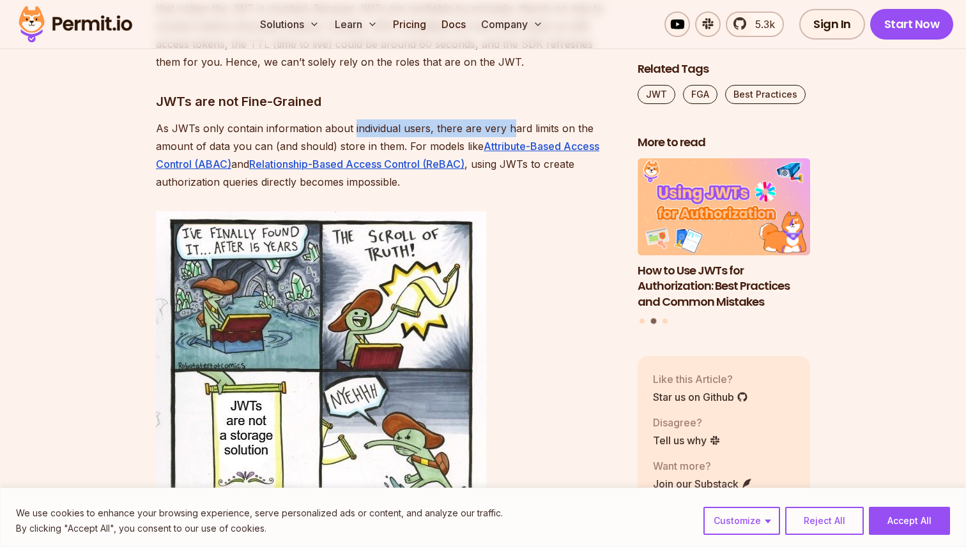
click at [349, 119] on p "As JWTs only contain information about individual users, there are very hard li…" at bounding box center [386, 155] width 461 height 72
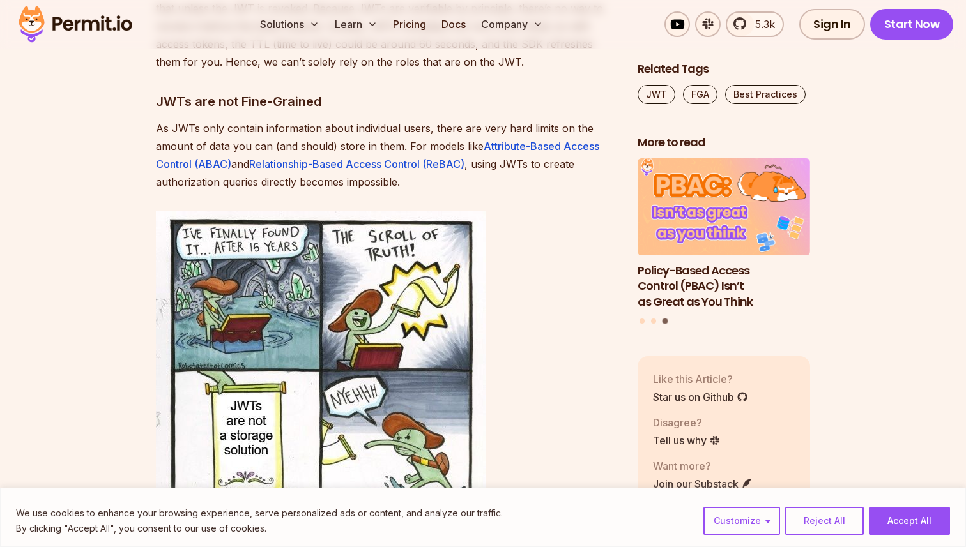
click at [478, 132] on p "As JWTs only contain information about individual users, there are very hard li…" at bounding box center [386, 155] width 461 height 72
drag, startPoint x: 478, startPoint y: 132, endPoint x: 298, endPoint y: 132, distance: 180.1
click at [300, 132] on p "As JWTs only contain information about individual users, there are very hard li…" at bounding box center [386, 155] width 461 height 72
click at [298, 132] on p "As JWTs only contain information about individual users, there are very hard li…" at bounding box center [386, 155] width 461 height 72
drag, startPoint x: 298, startPoint y: 132, endPoint x: 397, endPoint y: 119, distance: 99.1
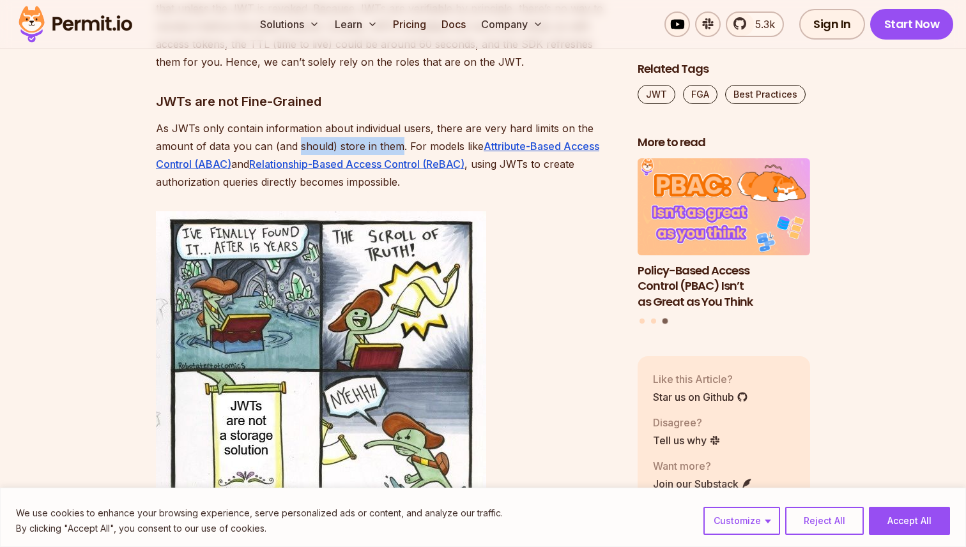
click at [396, 121] on p "As JWTs only contain information about individual users, there are very hard li…" at bounding box center [386, 155] width 461 height 72
click at [397, 119] on p "As JWTs only contain information about individual users, there are very hard li…" at bounding box center [386, 155] width 461 height 72
drag, startPoint x: 229, startPoint y: 126, endPoint x: 416, endPoint y: 123, distance: 187.2
click at [416, 125] on p "As JWTs only contain information about individual users, there are very hard li…" at bounding box center [386, 155] width 461 height 72
click at [416, 123] on p "As JWTs only contain information about individual users, there are very hard li…" at bounding box center [386, 155] width 461 height 72
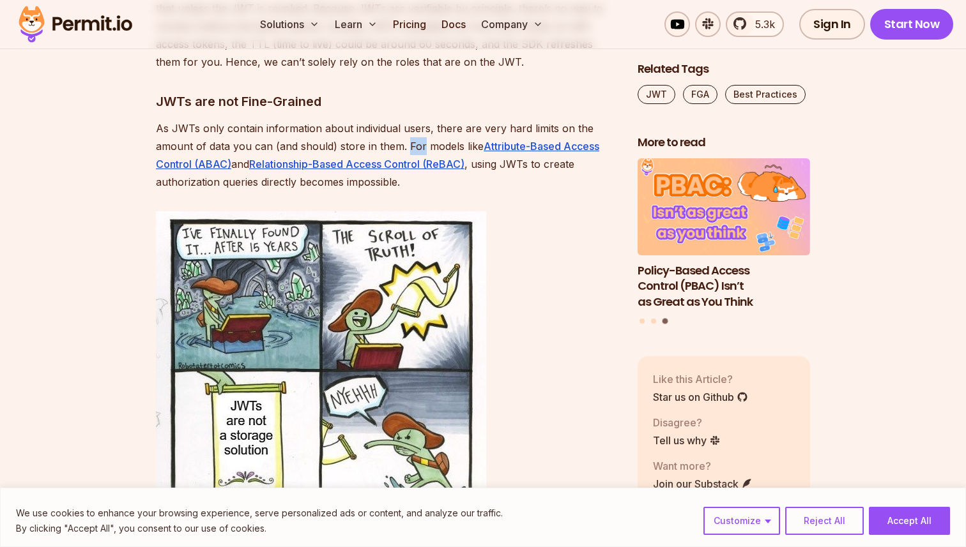
click at [416, 123] on p "As JWTs only contain information about individual users, there are very hard li…" at bounding box center [386, 155] width 461 height 72
click at [580, 150] on p "As JWTs only contain information about individual users, there are very hard li…" at bounding box center [386, 155] width 461 height 72
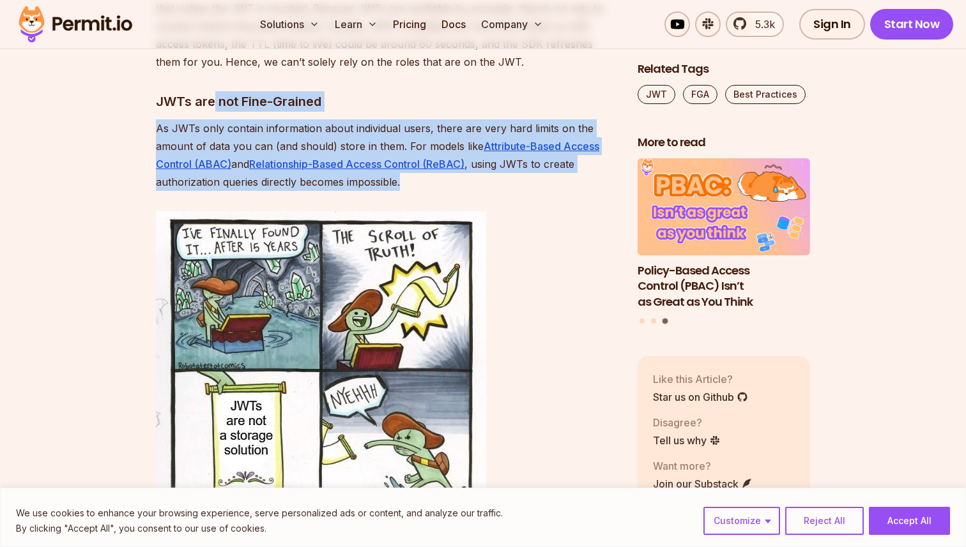
drag, startPoint x: 496, startPoint y: 163, endPoint x: 210, endPoint y: 92, distance: 294.9
click at [162, 123] on p "As JWTs only contain information about individual users, there are very hard li…" at bounding box center [386, 155] width 461 height 72
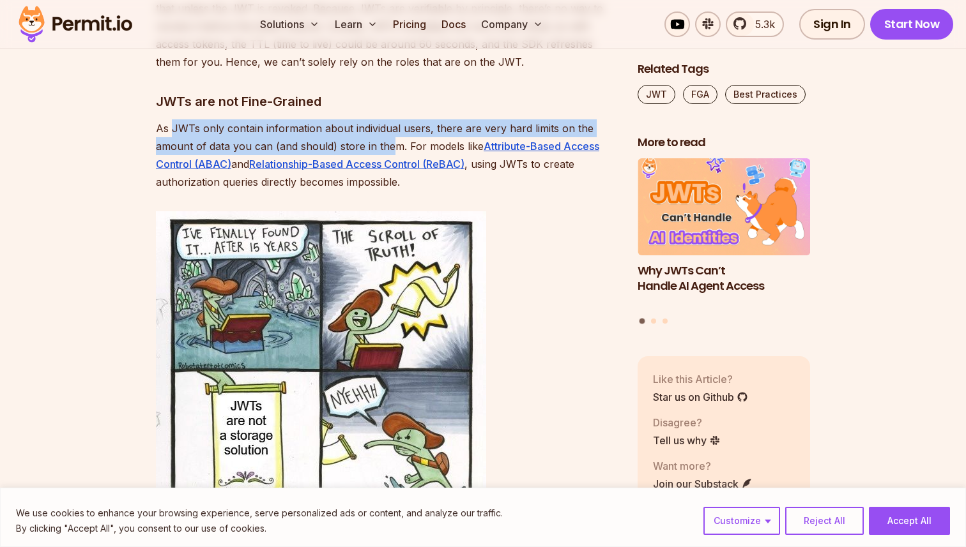
drag, startPoint x: 172, startPoint y: 117, endPoint x: 401, endPoint y: 135, distance: 229.3
click at [399, 134] on p "As JWTs only contain information about individual users, there are very hard li…" at bounding box center [386, 155] width 461 height 72
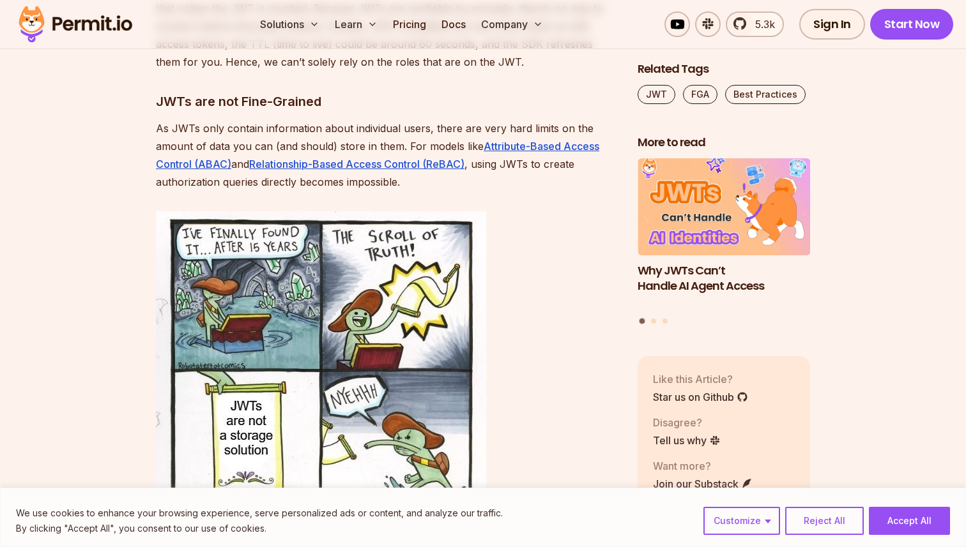
click at [401, 135] on p "As JWTs only contain information about individual users, there are very hard li…" at bounding box center [386, 155] width 461 height 72
drag, startPoint x: 579, startPoint y: 156, endPoint x: 324, endPoint y: 167, distance: 255.1
click at [328, 167] on p "As JWTs only contain information about individual users, there are very hard li…" at bounding box center [386, 155] width 461 height 72
click at [324, 167] on p "As JWTs only contain information about individual users, there are very hard li…" at bounding box center [386, 155] width 461 height 72
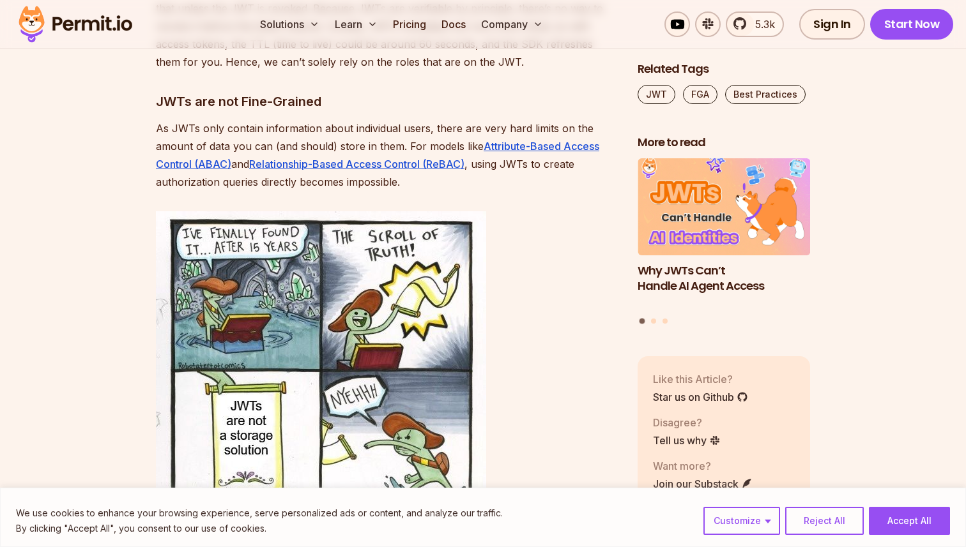
click at [324, 167] on p "As JWTs only contain information about individual users, there are very hard li…" at bounding box center [386, 155] width 461 height 72
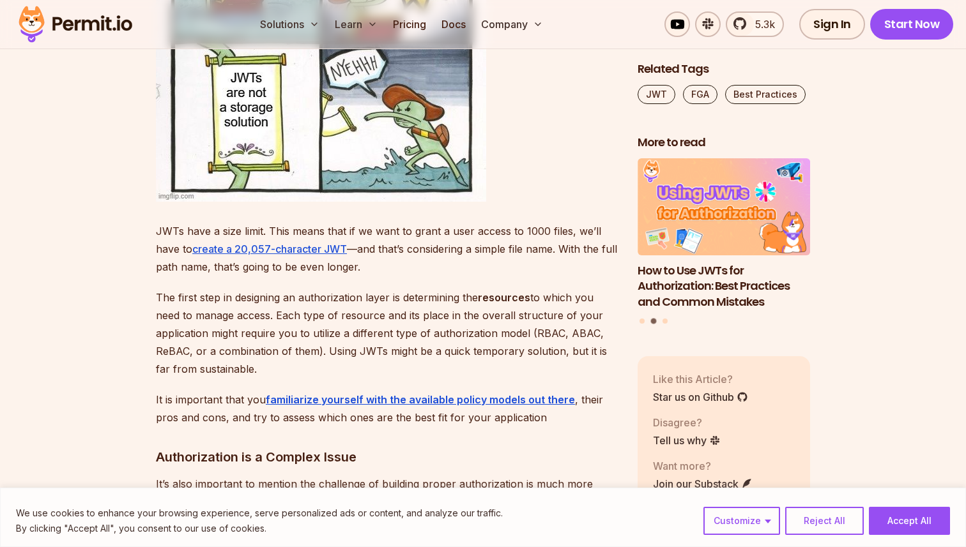
scroll to position [4332, 0]
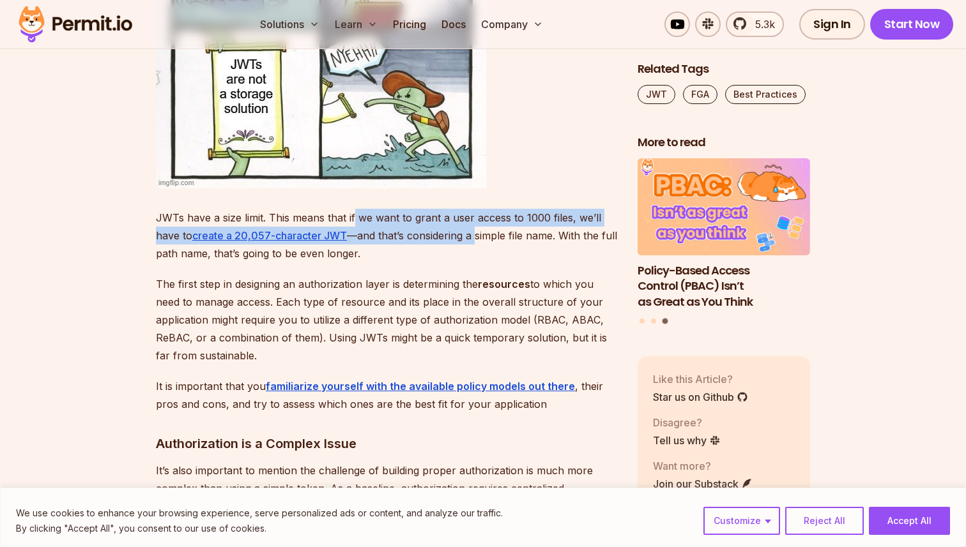
drag, startPoint x: 354, startPoint y: 208, endPoint x: 480, endPoint y: 223, distance: 127.3
click at [477, 222] on p "JWTs have a size limit. This means that if we want to grant a user access to 10…" at bounding box center [386, 236] width 461 height 54
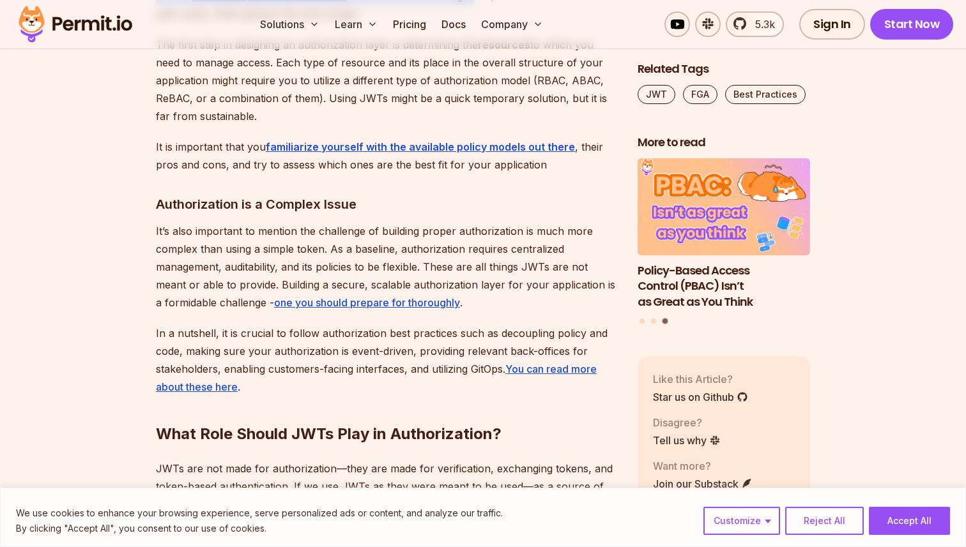
scroll to position [4537, 0]
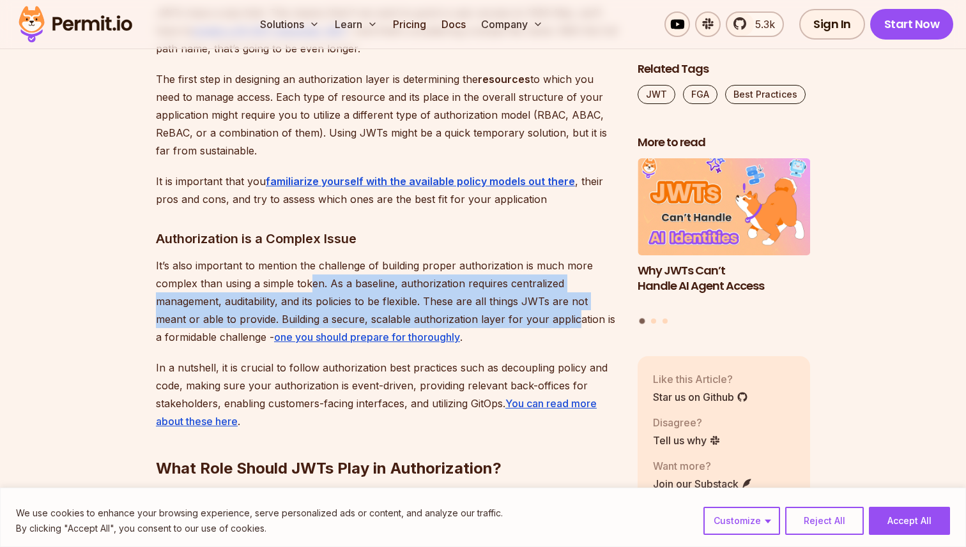
drag, startPoint x: 311, startPoint y: 267, endPoint x: 574, endPoint y: 294, distance: 264.5
click at [574, 294] on p "It’s also important to mention the challenge of building proper authorization i…" at bounding box center [386, 301] width 461 height 89
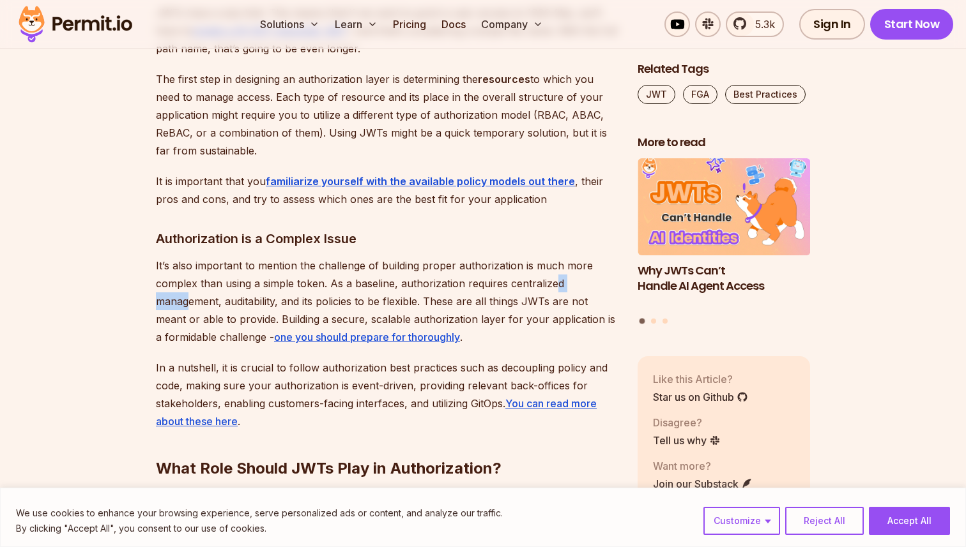
drag, startPoint x: 555, startPoint y: 270, endPoint x: 191, endPoint y: 276, distance: 364.1
click at [191, 276] on p "It’s also important to mention the challenge of building proper authorization i…" at bounding box center [386, 301] width 461 height 89
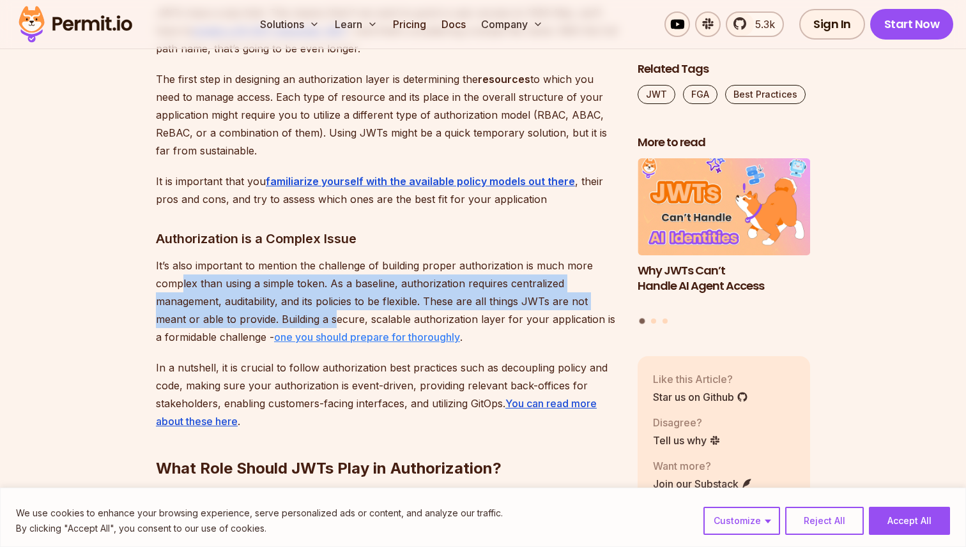
drag, startPoint x: 181, startPoint y: 269, endPoint x: 358, endPoint y: 315, distance: 182.8
click at [354, 311] on p "It’s also important to mention the challenge of building proper authorization i…" at bounding box center [386, 301] width 461 height 89
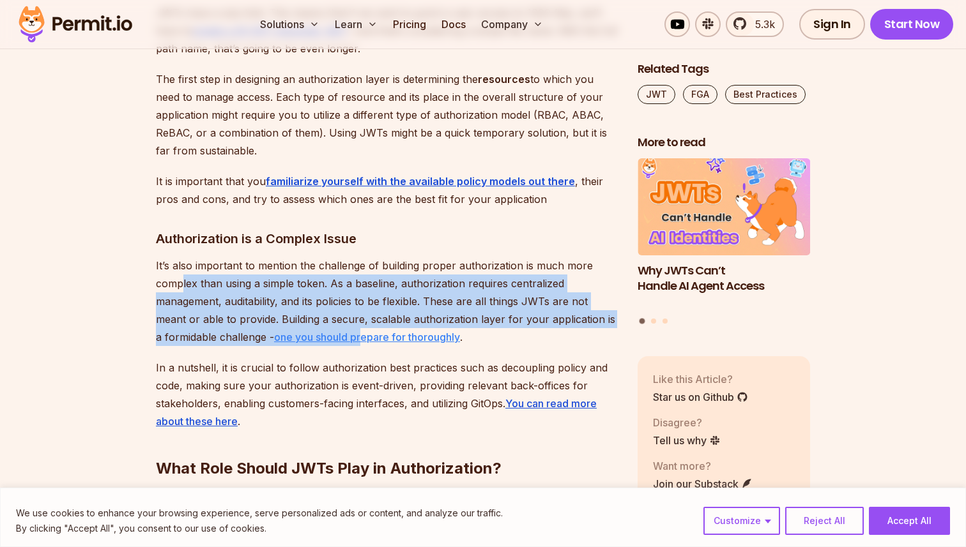
click at [358, 331] on link "one you should prepare for thoroughly" at bounding box center [367, 337] width 186 height 13
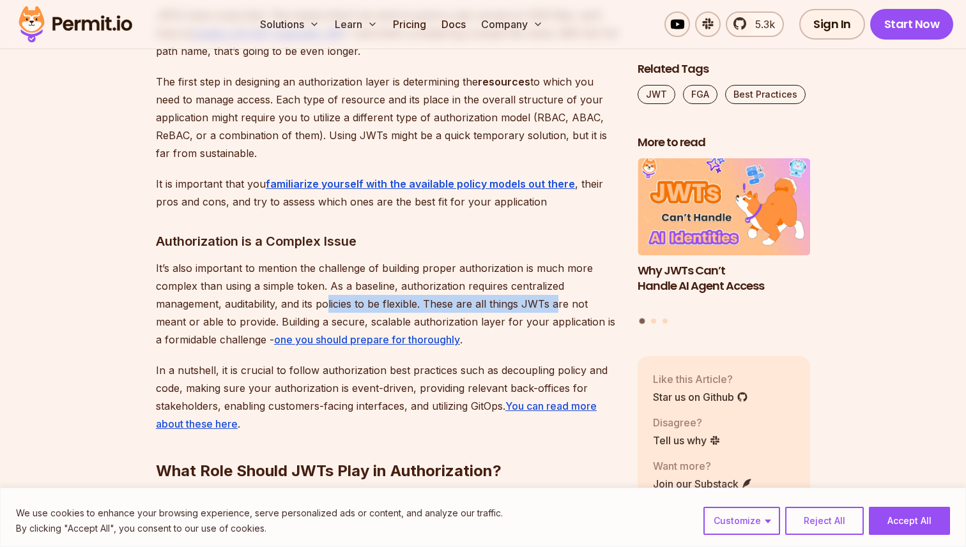
drag, startPoint x: 331, startPoint y: 279, endPoint x: 566, endPoint y: 279, distance: 235.0
click at [565, 279] on p "It’s also important to mention the challenge of building proper authorization i…" at bounding box center [386, 303] width 461 height 89
click at [566, 279] on p "It’s also important to mention the challenge of building proper authorization i…" at bounding box center [386, 303] width 461 height 89
drag, startPoint x: 566, startPoint y: 279, endPoint x: 297, endPoint y: 279, distance: 268.9
click at [297, 279] on p "It’s also important to mention the challenge of building proper authorization i…" at bounding box center [386, 303] width 461 height 89
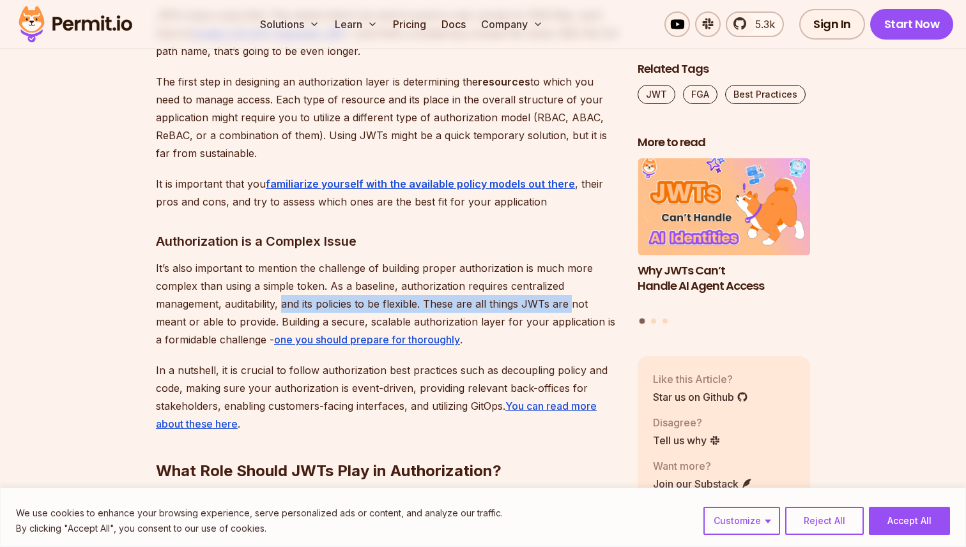
click at [297, 279] on p "It’s also important to mention the challenge of building proper authorization i…" at bounding box center [386, 303] width 461 height 89
drag, startPoint x: 299, startPoint y: 279, endPoint x: 262, endPoint y: 279, distance: 36.4
click at [269, 279] on p "It’s also important to mention the challenge of building proper authorization i…" at bounding box center [386, 303] width 461 height 89
click at [262, 279] on p "It’s also important to mention the challenge of building proper authorization i…" at bounding box center [386, 303] width 461 height 89
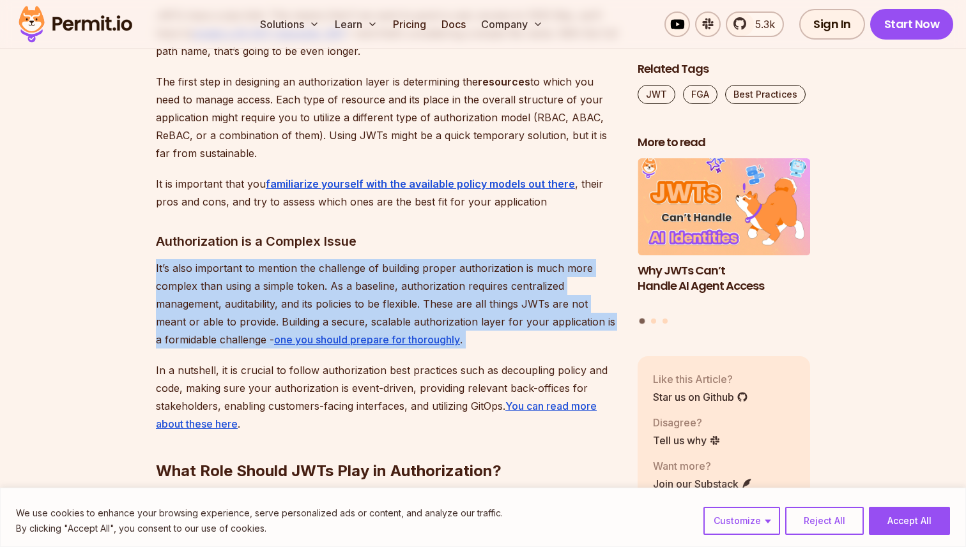
click at [262, 279] on p "It’s also important to mention the challenge of building proper authorization i…" at bounding box center [386, 303] width 461 height 89
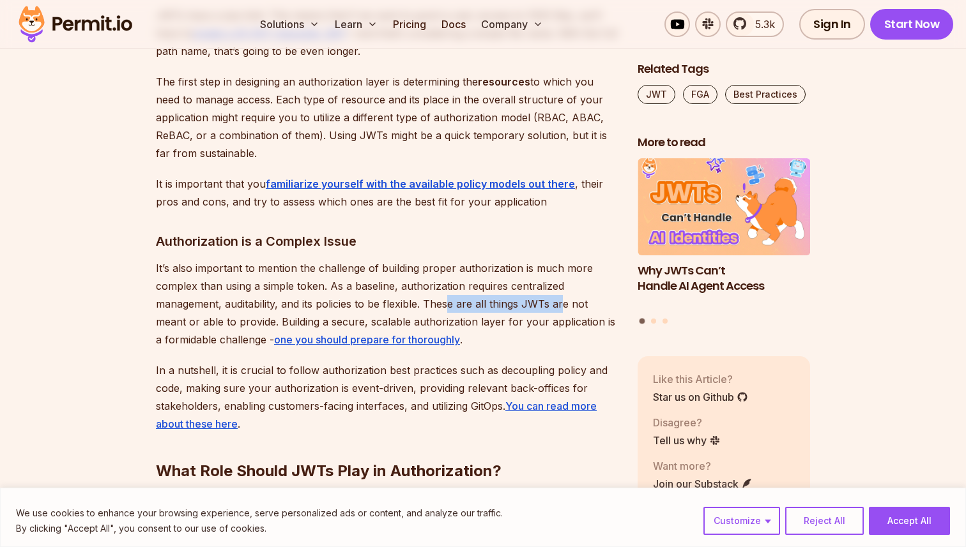
drag, startPoint x: 539, startPoint y: 291, endPoint x: 445, endPoint y: 289, distance: 94.5
click at [449, 289] on p "It’s also important to mention the challenge of building proper authorization i…" at bounding box center [386, 303] width 461 height 89
click at [445, 289] on p "It’s also important to mention the challenge of building proper authorization i…" at bounding box center [386, 303] width 461 height 89
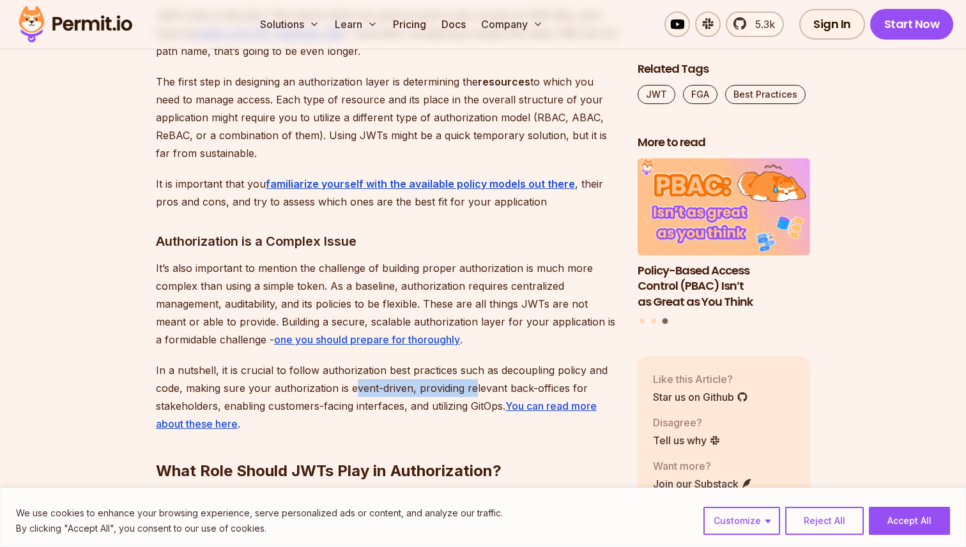
drag, startPoint x: 473, startPoint y: 363, endPoint x: 354, endPoint y: 363, distance: 118.8
click at [354, 363] on p "In a nutshell, it is crucial to follow authorization best practices such as dec…" at bounding box center [386, 397] width 461 height 72
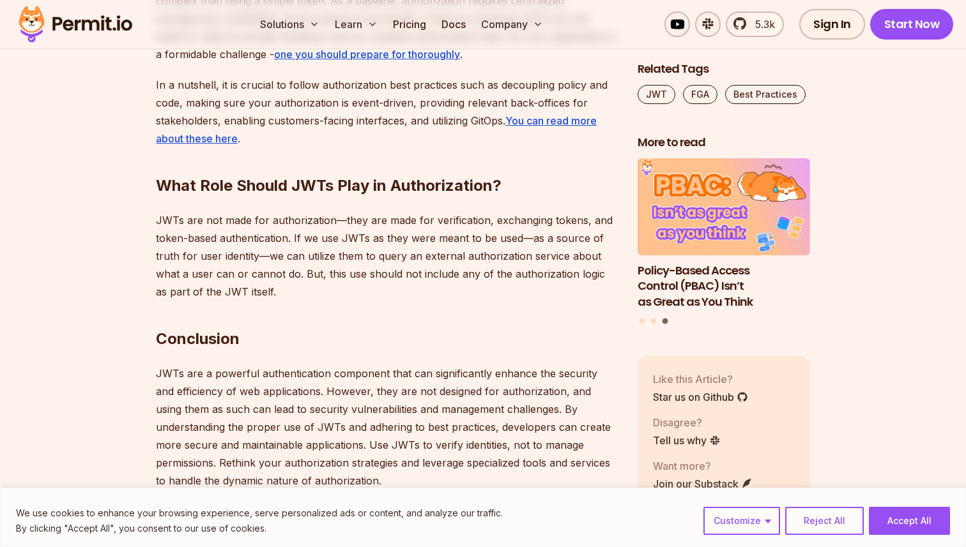
scroll to position [4825, 0]
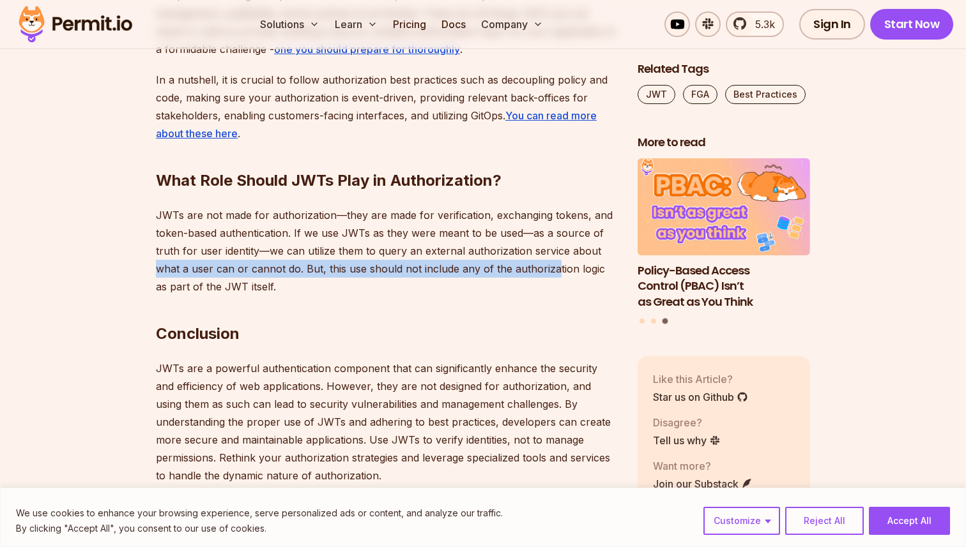
drag, startPoint x: 552, startPoint y: 249, endPoint x: 125, endPoint y: 250, distance: 427.3
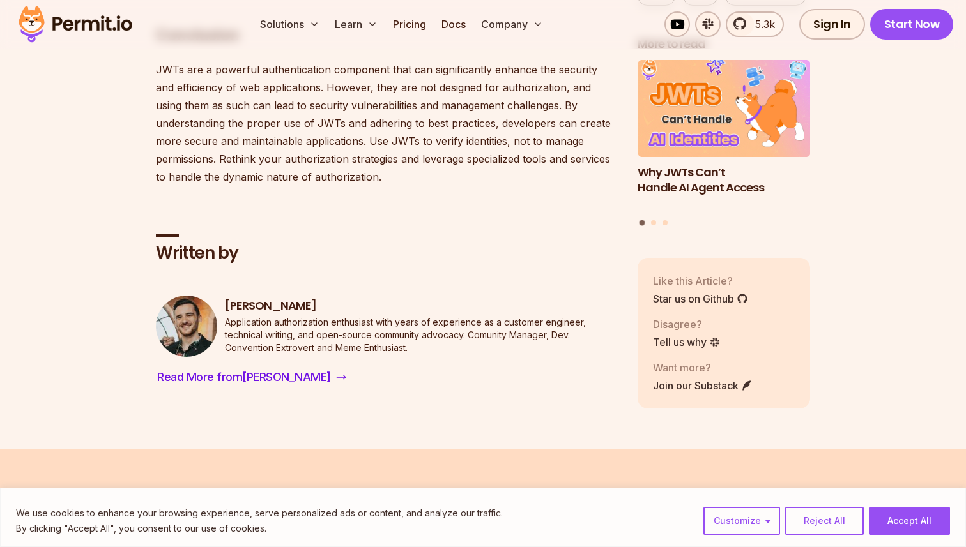
scroll to position [5129, 0]
